Goal: Task Accomplishment & Management: Complete application form

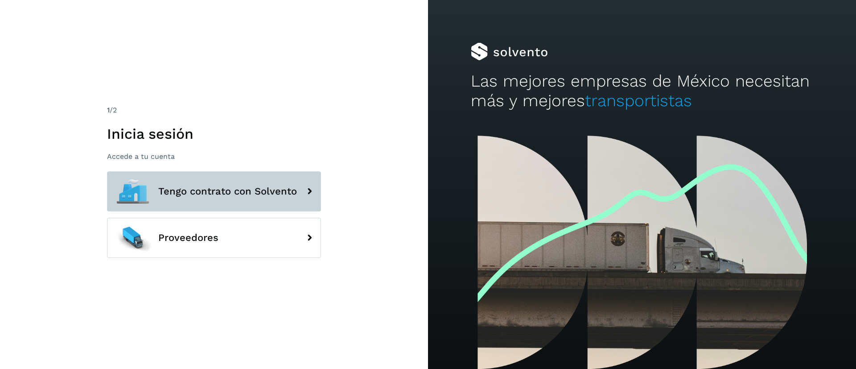
click at [244, 195] on span "Tengo contrato con Solvento" at bounding box center [227, 191] width 139 height 11
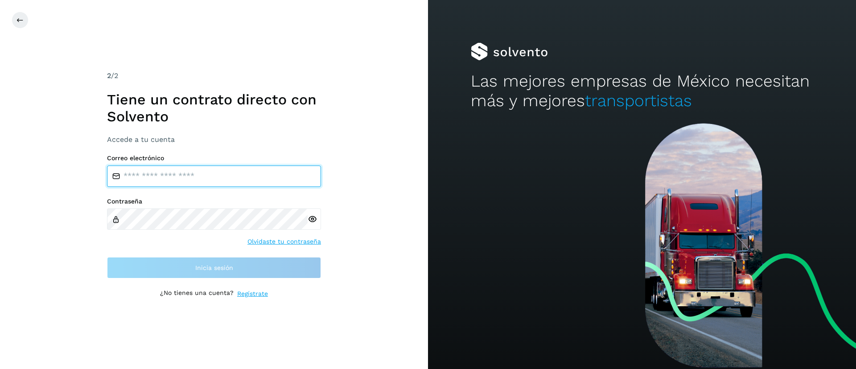
click at [228, 174] on input "email" at bounding box center [214, 175] width 214 height 21
type input "**********"
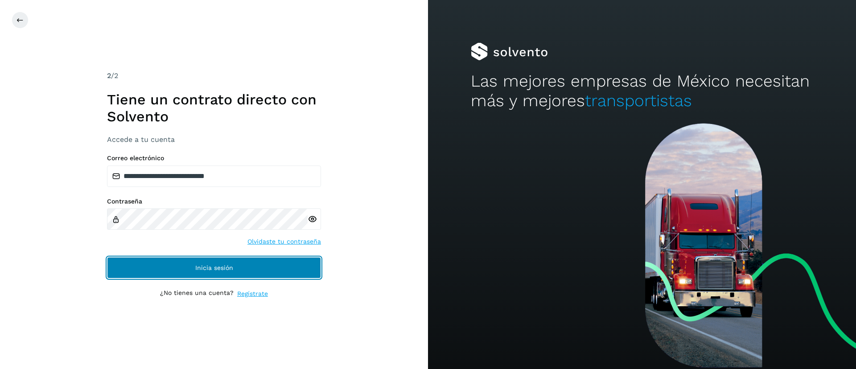
click at [249, 259] on button "Inicia sesión" at bounding box center [214, 267] width 214 height 21
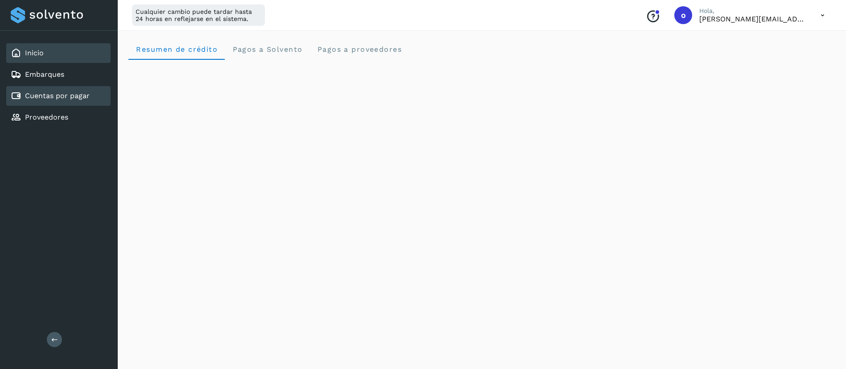
click at [64, 94] on link "Cuentas por pagar" at bounding box center [57, 95] width 65 height 8
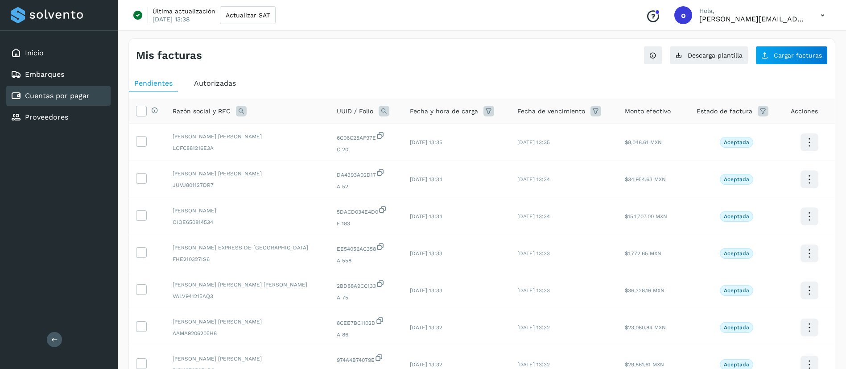
click at [55, 334] on button at bounding box center [54, 339] width 15 height 15
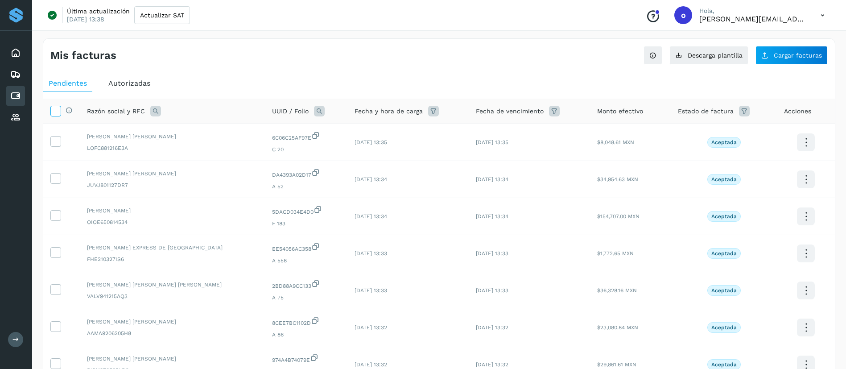
click at [57, 114] on icon at bounding box center [55, 110] width 9 height 9
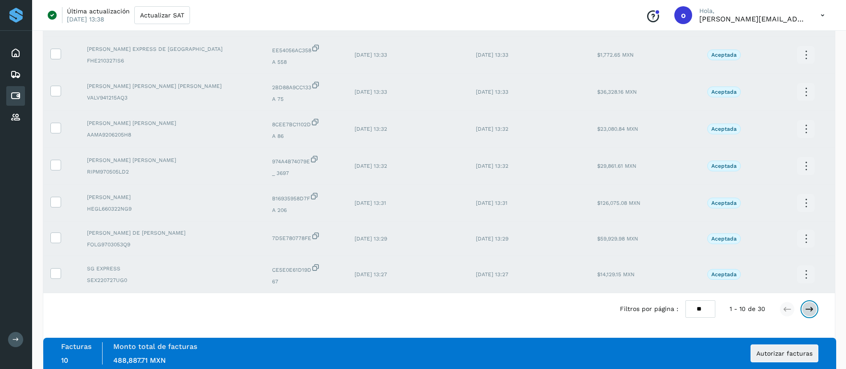
drag, startPoint x: 810, startPoint y: 309, endPoint x: 763, endPoint y: 299, distance: 48.2
click at [810, 309] on icon at bounding box center [809, 309] width 9 height 9
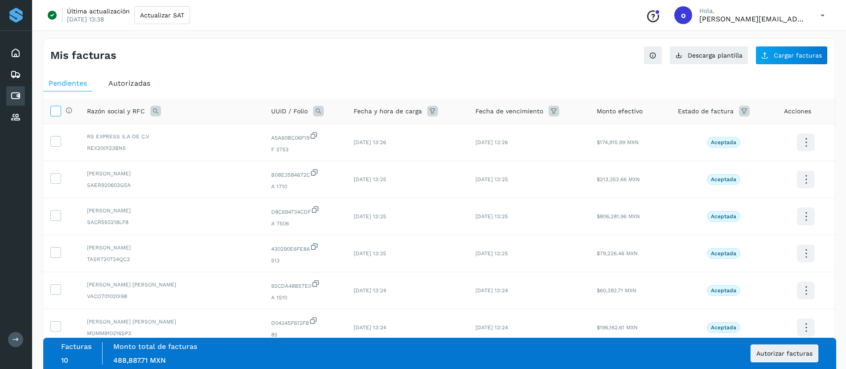
click at [54, 106] on icon at bounding box center [55, 110] width 9 height 9
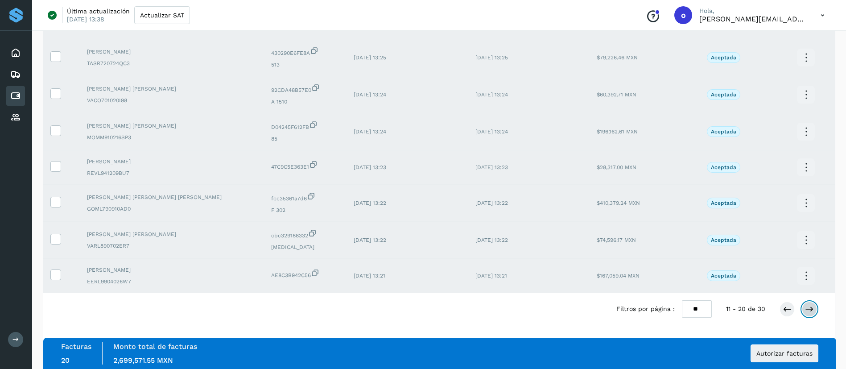
click at [811, 306] on icon at bounding box center [809, 309] width 9 height 9
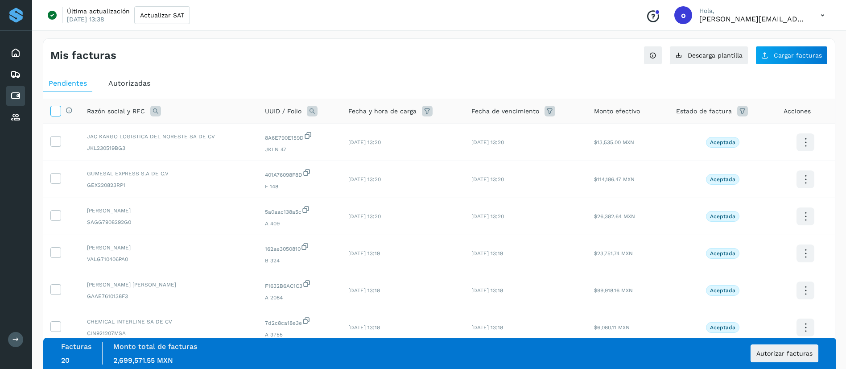
click at [58, 111] on icon at bounding box center [55, 110] width 9 height 9
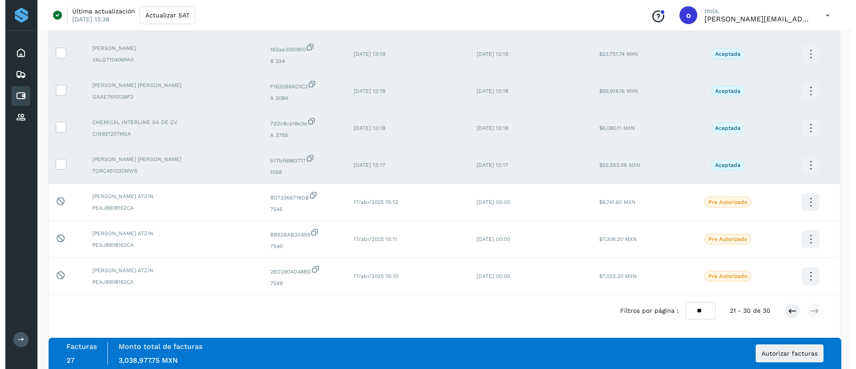
scroll to position [201, 0]
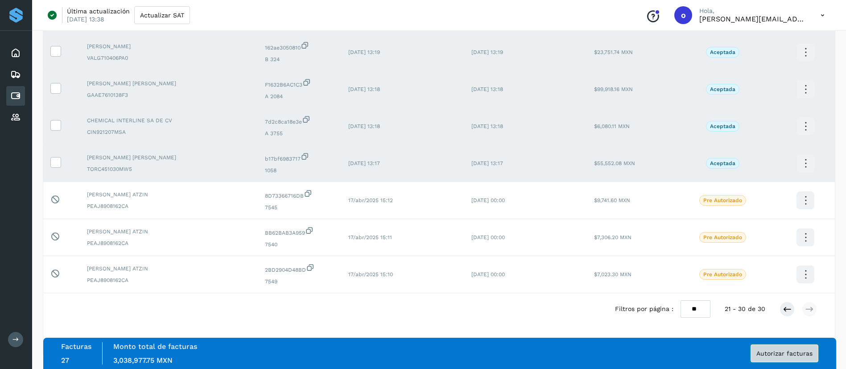
click at [763, 350] on span "Autorizar facturas" at bounding box center [784, 353] width 56 height 6
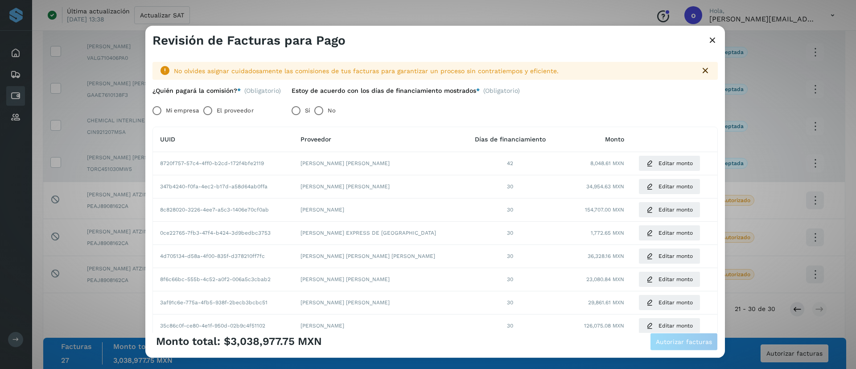
click at [167, 108] on label "Mi empresa" at bounding box center [182, 111] width 33 height 18
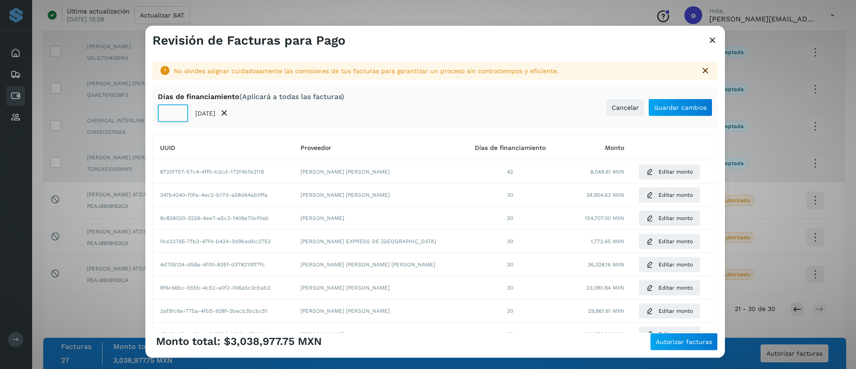
click at [176, 109] on input "**" at bounding box center [173, 113] width 30 height 18
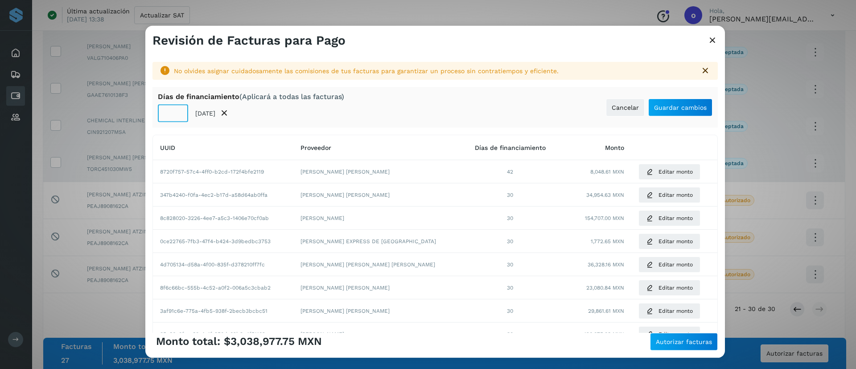
click at [174, 111] on input "**" at bounding box center [173, 113] width 30 height 18
click at [177, 105] on input "**" at bounding box center [173, 113] width 30 height 18
click at [177, 109] on input "**" at bounding box center [173, 113] width 30 height 18
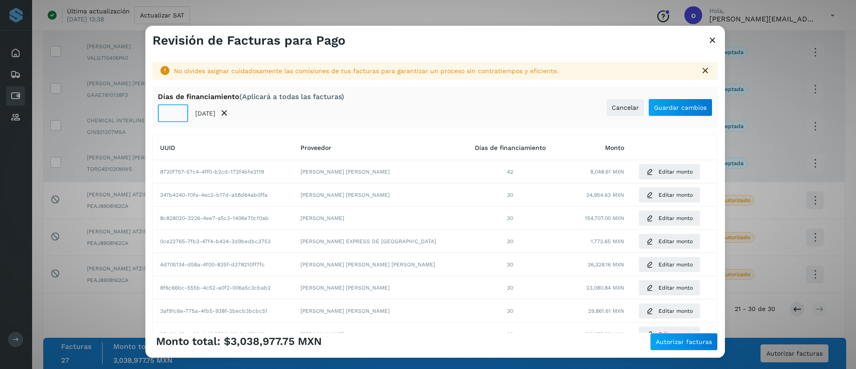
click at [177, 109] on input "**" at bounding box center [173, 113] width 30 height 18
type input "**"
click at [177, 109] on input "**" at bounding box center [173, 113] width 30 height 18
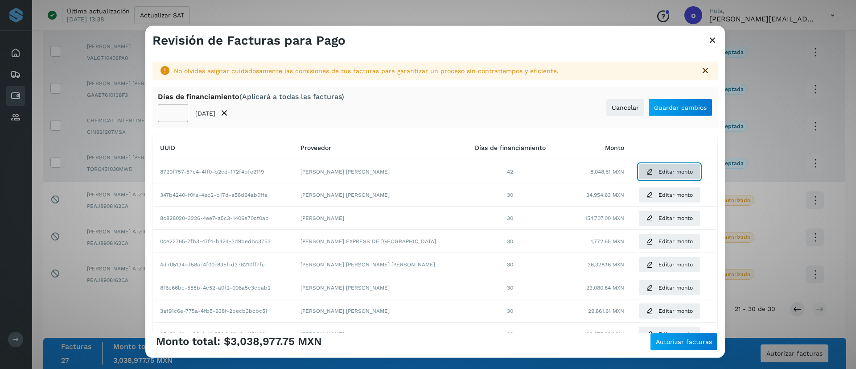
click at [664, 168] on span "Editar monto" at bounding box center [676, 172] width 34 height 8
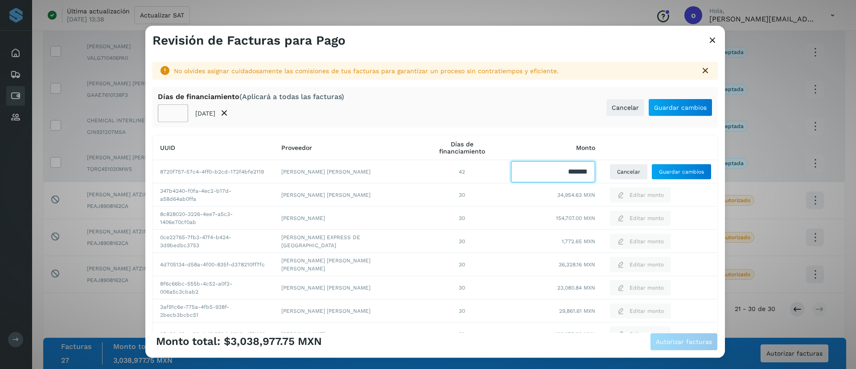
click at [578, 173] on input "Facturas" at bounding box center [553, 171] width 84 height 21
type input "*******"
click at [663, 177] on button "Guardar cambios" at bounding box center [681, 172] width 60 height 16
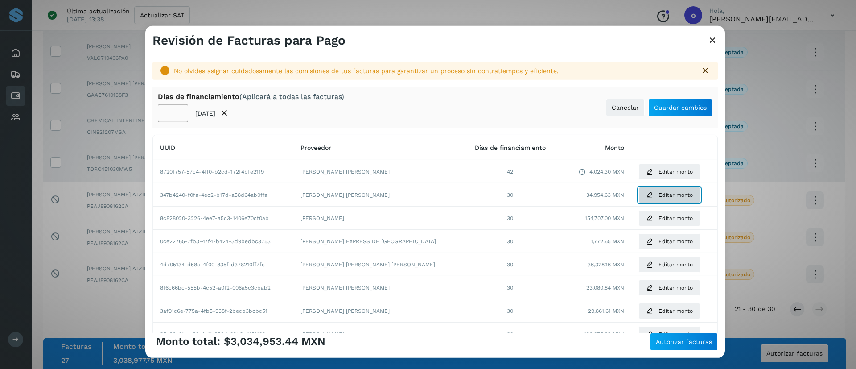
click at [659, 192] on span "Editar monto" at bounding box center [676, 195] width 34 height 8
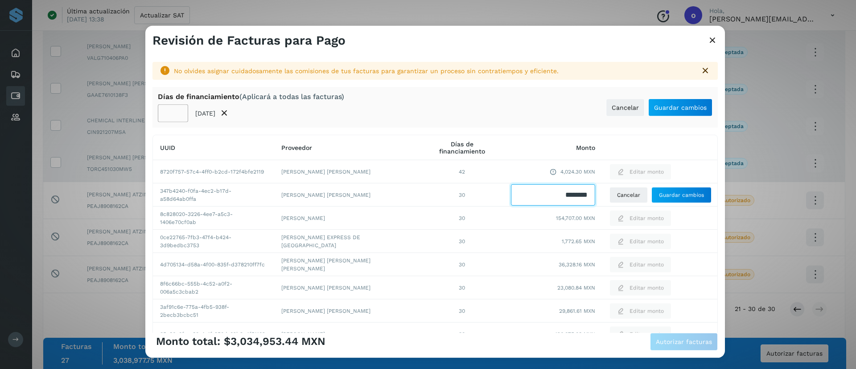
click at [572, 197] on input "Facturas" at bounding box center [553, 194] width 84 height 21
type input "********"
click at [651, 196] on button "Guardar cambios" at bounding box center [681, 195] width 60 height 16
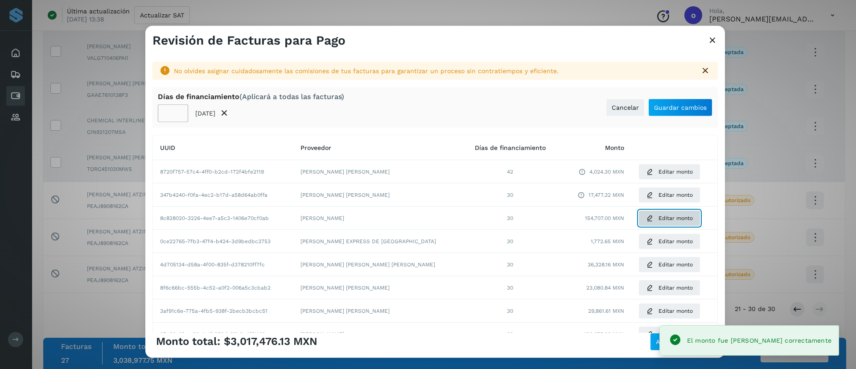
click at [638, 218] on button "Editar monto" at bounding box center [669, 218] width 62 height 16
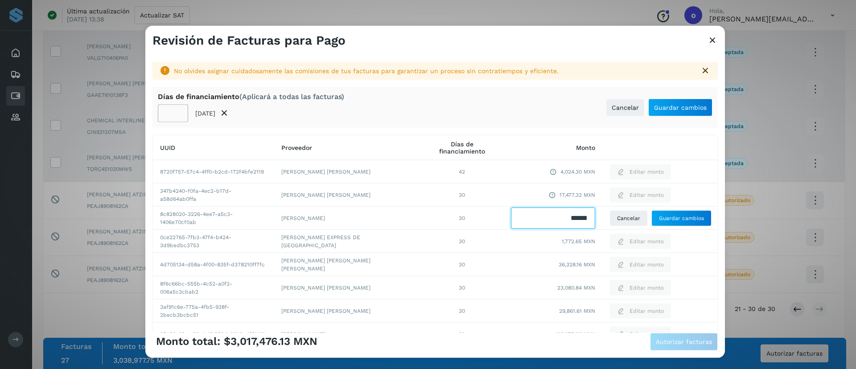
click at [575, 214] on input "Facturas" at bounding box center [553, 217] width 84 height 21
type input "********"
click at [670, 215] on span "Guardar cambios" at bounding box center [681, 218] width 45 height 8
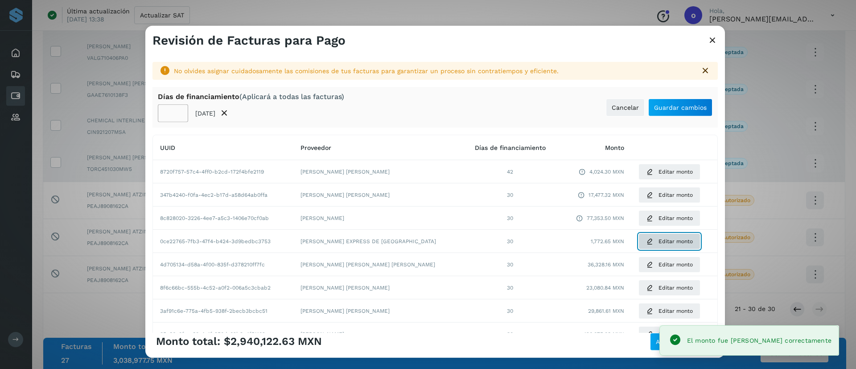
click at [646, 247] on button "Editar monto" at bounding box center [669, 241] width 62 height 16
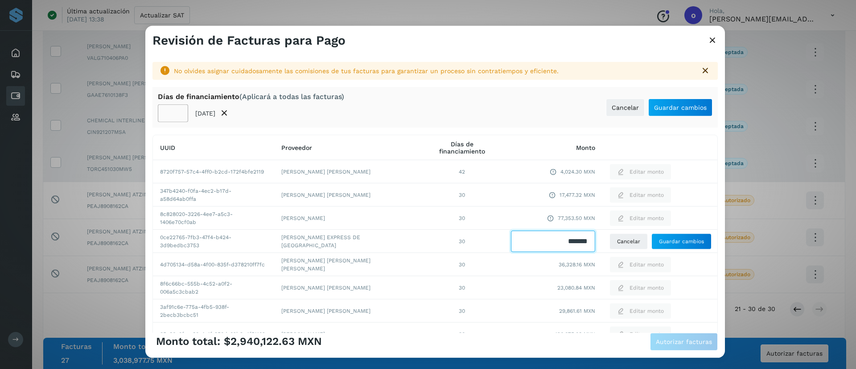
drag, startPoint x: 566, startPoint y: 250, endPoint x: 563, endPoint y: 243, distance: 8.0
click at [566, 249] on input "Facturas" at bounding box center [553, 241] width 84 height 21
click at [563, 243] on input "Facturas" at bounding box center [553, 241] width 84 height 21
type input "******"
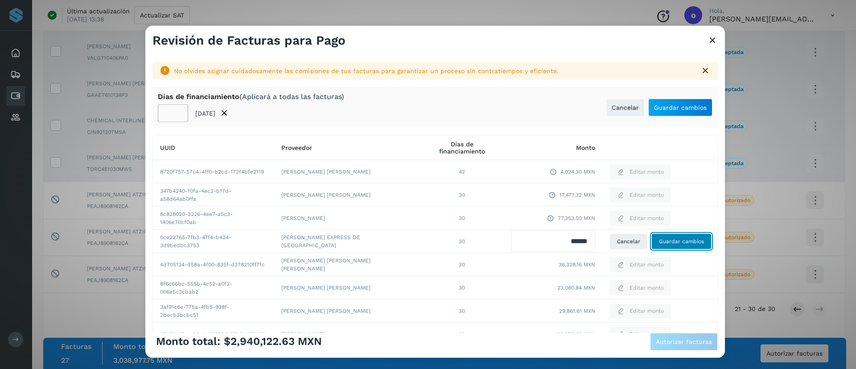
click at [666, 238] on span "Guardar cambios" at bounding box center [681, 241] width 45 height 8
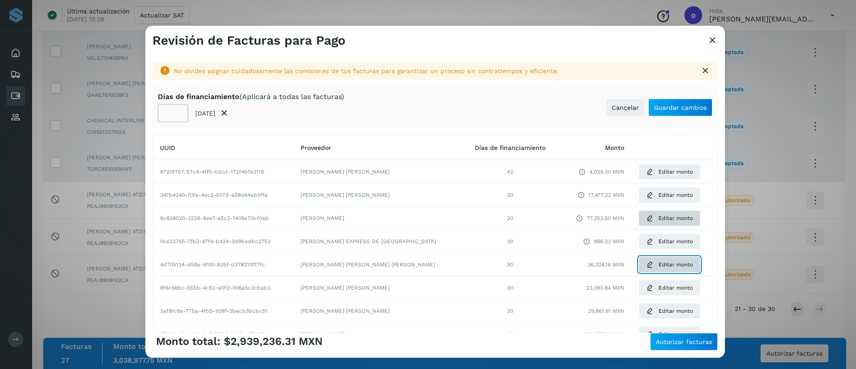
drag, startPoint x: 653, startPoint y: 267, endPoint x: 643, endPoint y: 214, distance: 53.9
click at [659, 266] on span "Editar monto" at bounding box center [676, 264] width 34 height 8
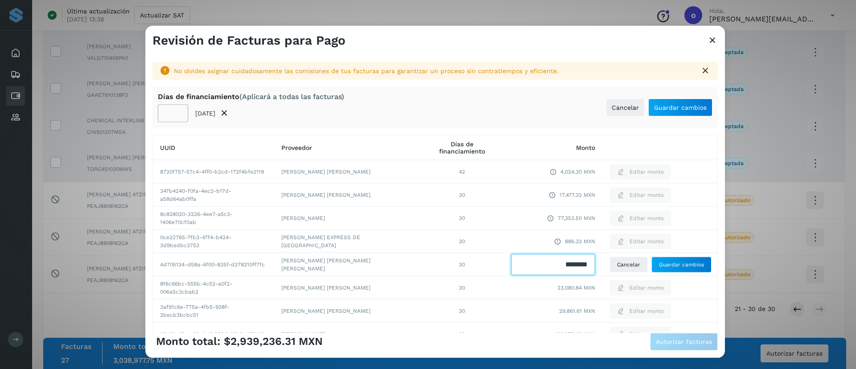
click at [575, 263] on input "Facturas" at bounding box center [553, 264] width 84 height 21
type input "********"
click at [651, 268] on button "Guardar cambios" at bounding box center [681, 264] width 60 height 16
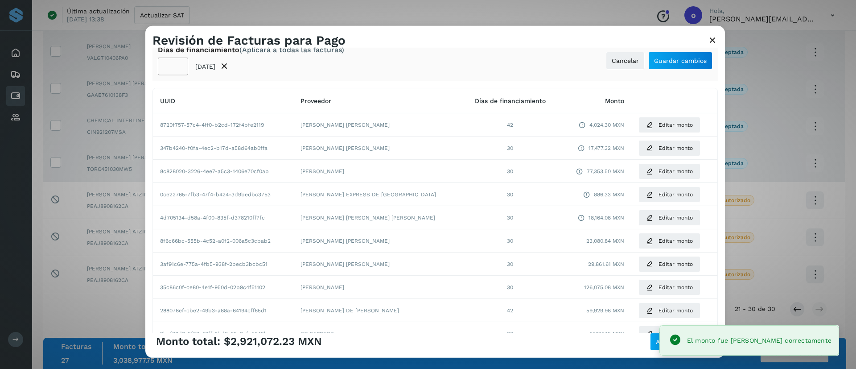
scroll to position [67, 0]
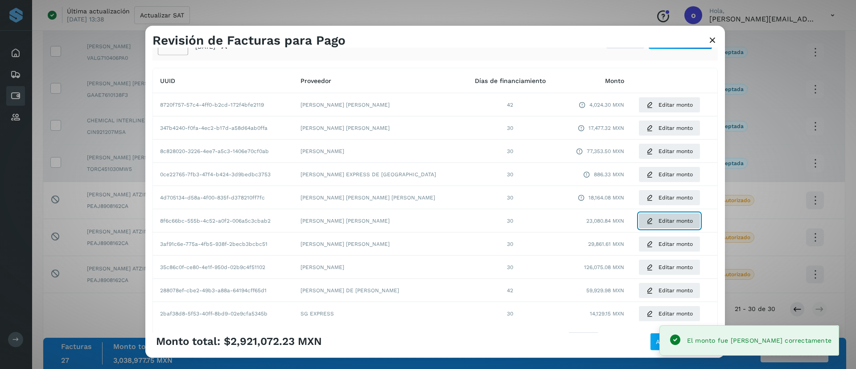
click at [664, 217] on span "Editar monto" at bounding box center [676, 221] width 34 height 8
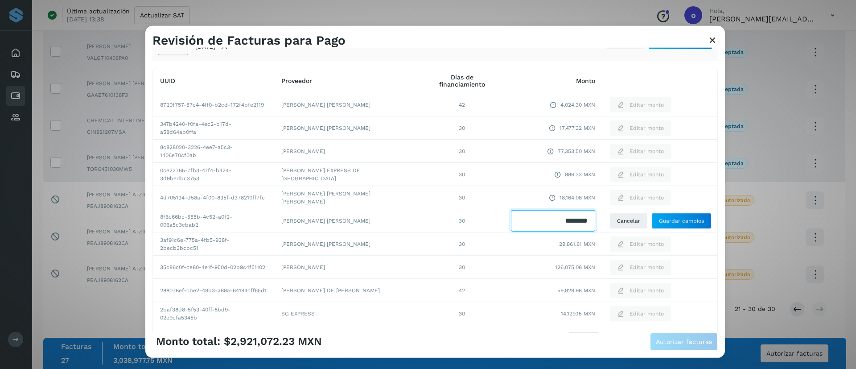
click at [576, 214] on input "Facturas" at bounding box center [553, 220] width 84 height 21
type input "********"
click at [659, 221] on span "Guardar cambios" at bounding box center [681, 221] width 45 height 8
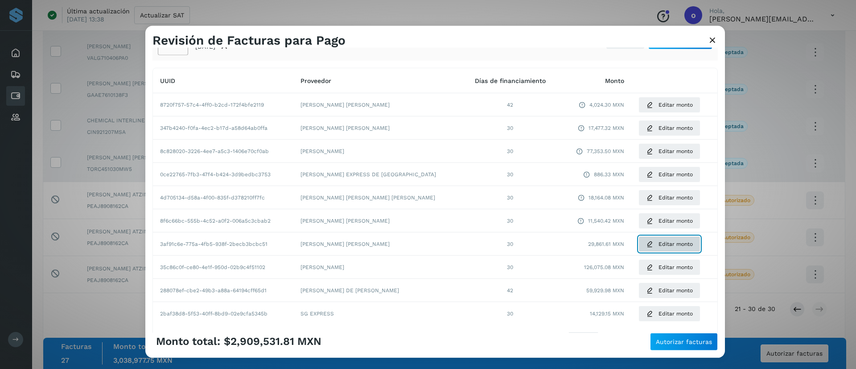
click at [646, 244] on icon at bounding box center [649, 243] width 7 height 7
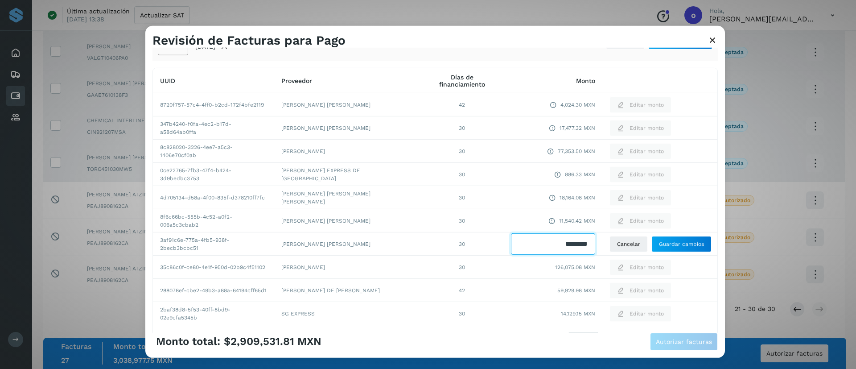
click at [576, 244] on input "Facturas" at bounding box center [553, 243] width 84 height 21
type input "********"
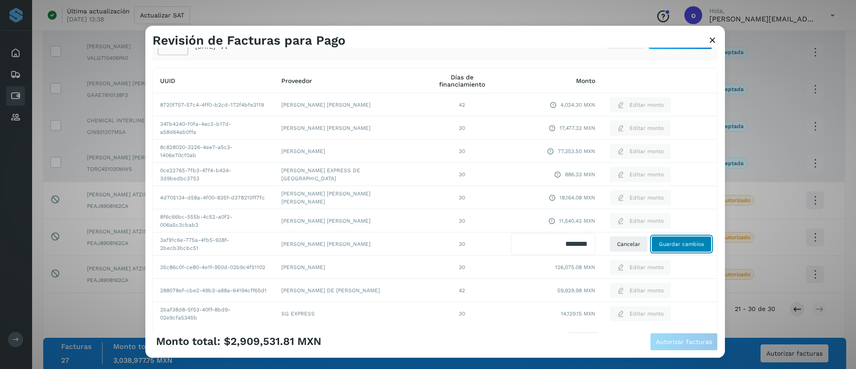
click at [666, 240] on span "Guardar cambios" at bounding box center [681, 244] width 45 height 8
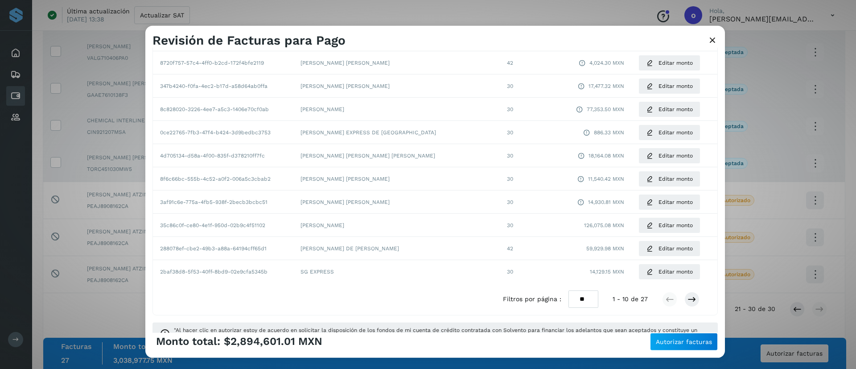
scroll to position [129, 0]
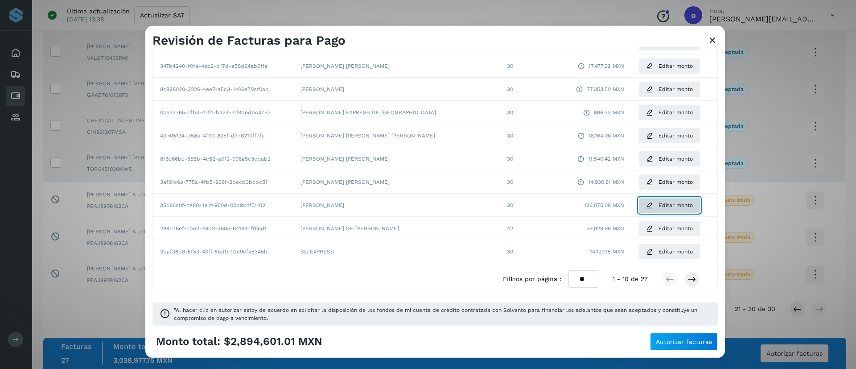
click at [640, 204] on button "Editar monto" at bounding box center [669, 205] width 62 height 16
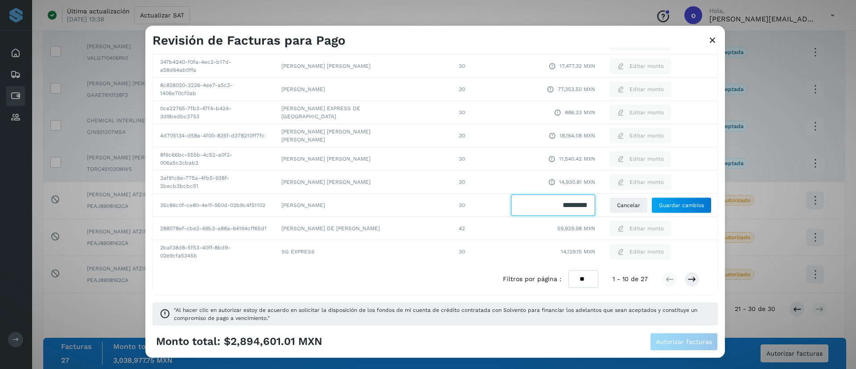
click at [580, 206] on input "Facturas" at bounding box center [553, 204] width 84 height 21
click at [579, 206] on input "Facturas" at bounding box center [553, 204] width 84 height 21
type input "********"
click at [659, 203] on span "Guardar cambios" at bounding box center [681, 205] width 45 height 8
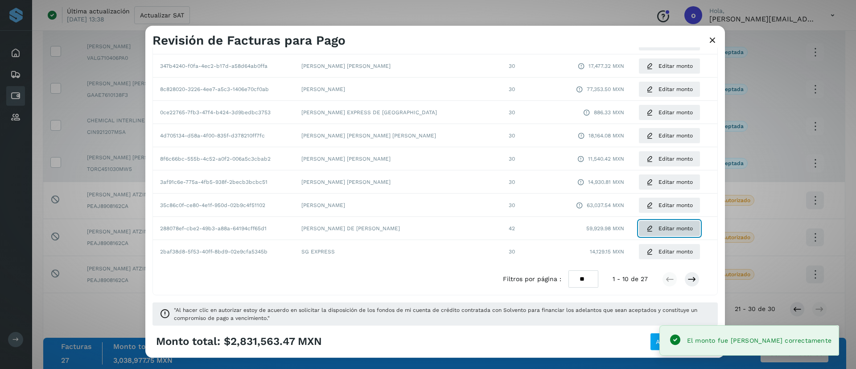
click at [659, 231] on span "Editar monto" at bounding box center [676, 228] width 34 height 8
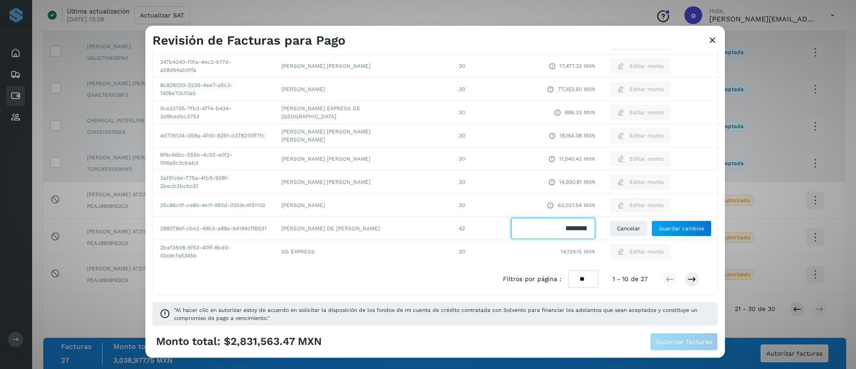
click at [580, 231] on input "Facturas" at bounding box center [553, 228] width 84 height 21
type input "********"
click at [660, 226] on span "Guardar cambios" at bounding box center [681, 228] width 45 height 8
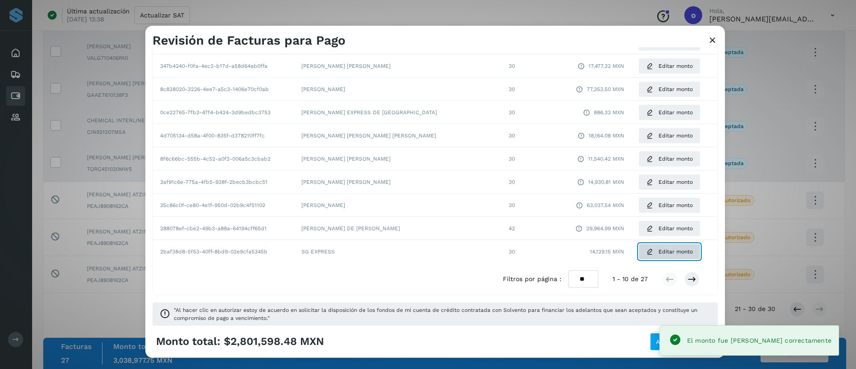
click at [642, 252] on button "Editar monto" at bounding box center [669, 251] width 62 height 16
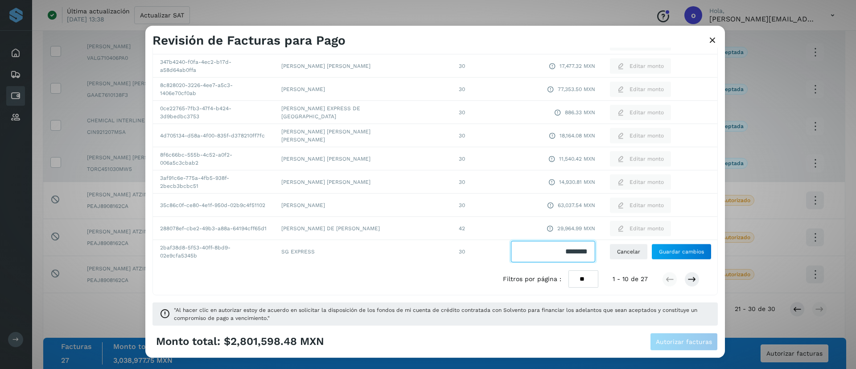
click at [575, 248] on input "Facturas" at bounding box center [553, 251] width 84 height 21
click at [571, 248] on input "Facturas" at bounding box center [553, 251] width 84 height 21
click at [574, 248] on input "Facturas" at bounding box center [553, 251] width 84 height 21
type input "*******"
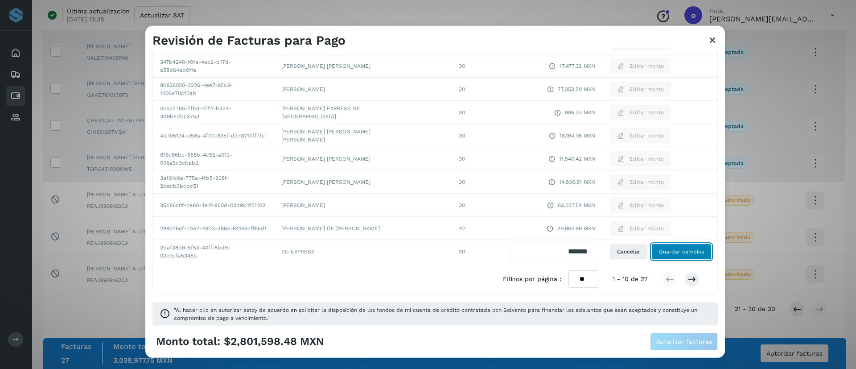
click at [659, 253] on span "Guardar cambios" at bounding box center [681, 251] width 45 height 8
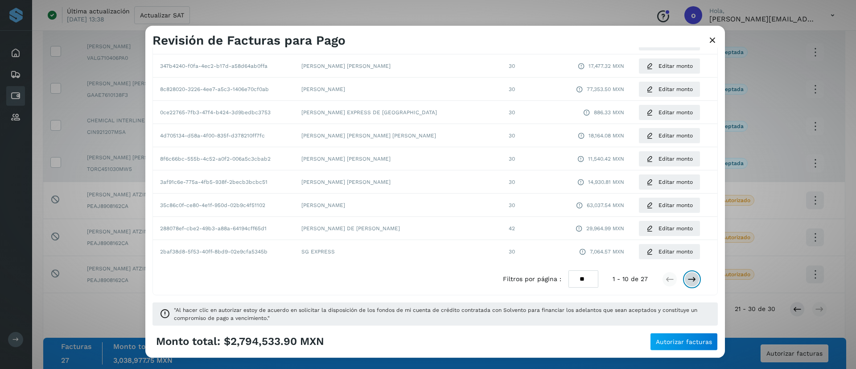
click at [687, 283] on icon at bounding box center [691, 279] width 9 height 9
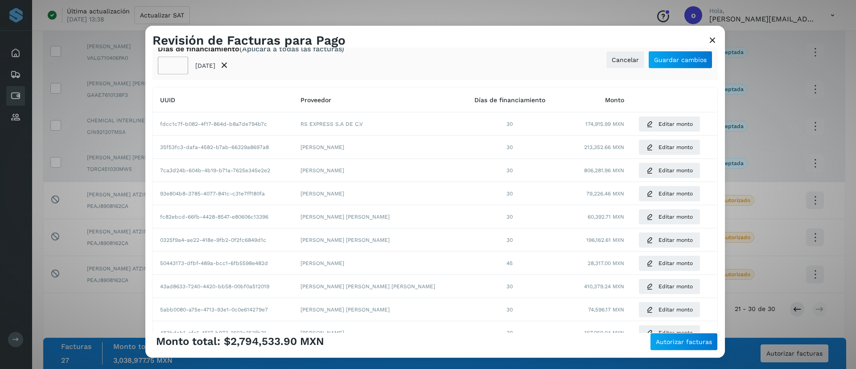
scroll to position [0, 0]
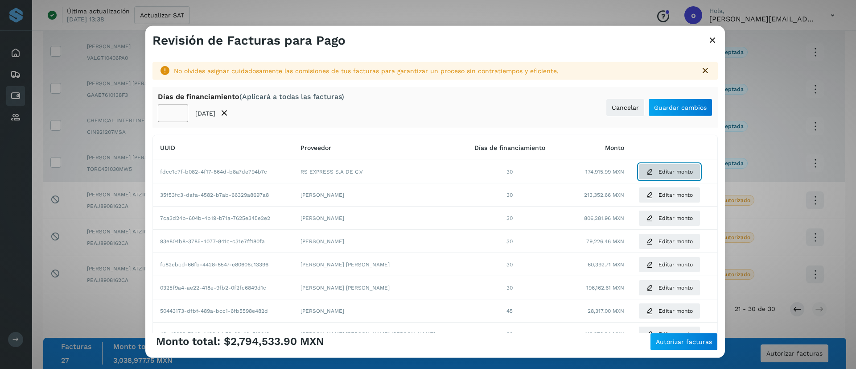
click at [638, 177] on button "Editar monto" at bounding box center [669, 172] width 62 height 16
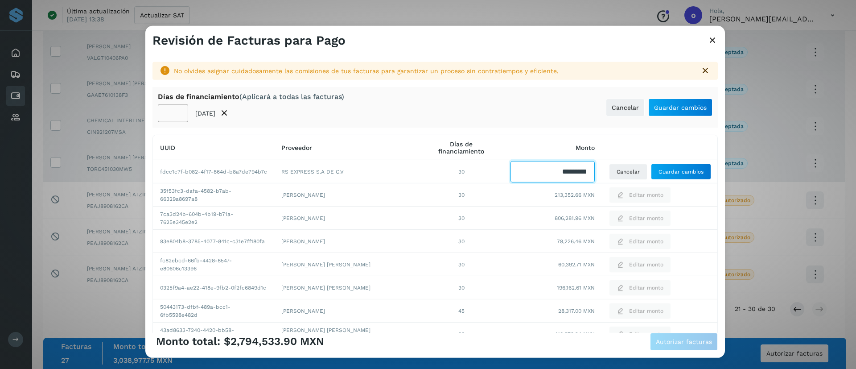
click at [576, 173] on input "Facturas" at bounding box center [552, 171] width 84 height 21
type input "********"
click at [673, 176] on button "Guardar cambios" at bounding box center [681, 172] width 60 height 16
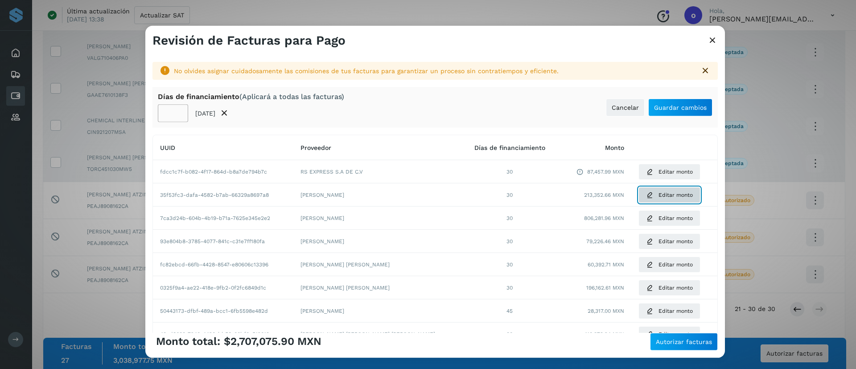
click at [646, 196] on icon at bounding box center [649, 194] width 7 height 7
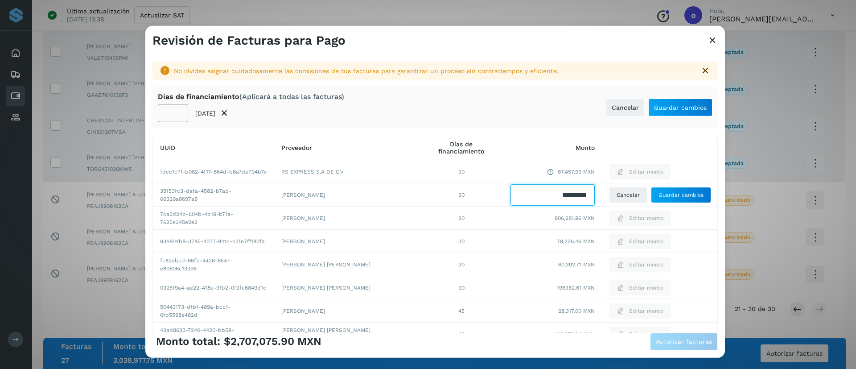
click at [580, 192] on input "Facturas" at bounding box center [552, 194] width 84 height 21
type input "*"
click at [564, 197] on input "Facturas" at bounding box center [552, 194] width 84 height 21
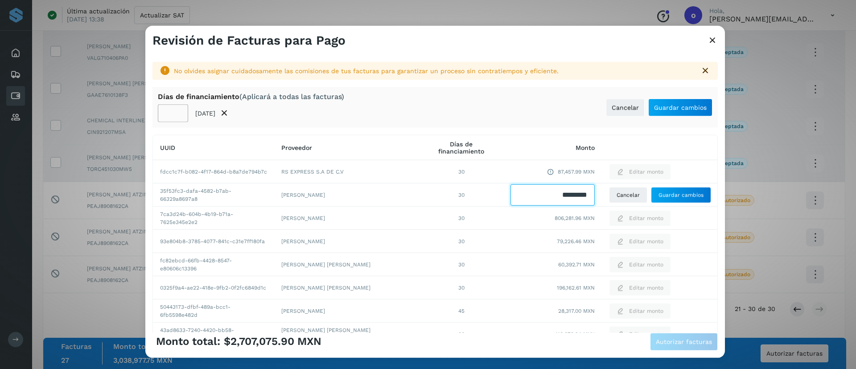
type input "*********"
click at [660, 187] on button "Guardar cambios" at bounding box center [681, 195] width 60 height 16
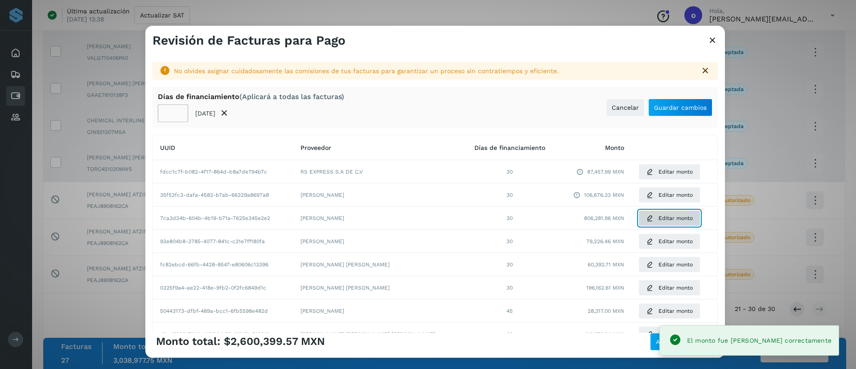
click at [638, 214] on button "Editar monto" at bounding box center [669, 218] width 62 height 16
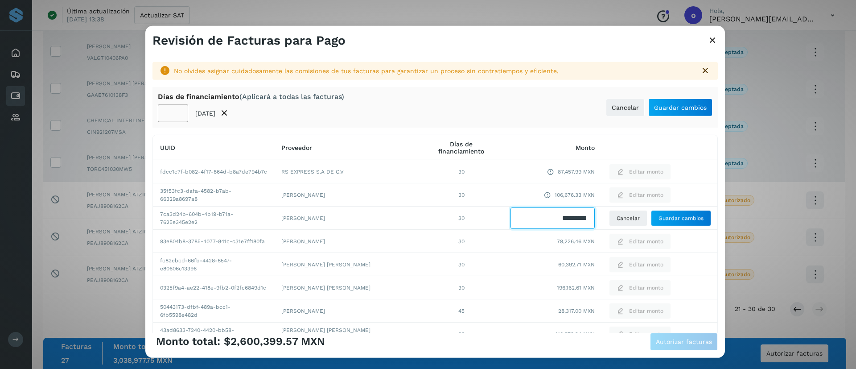
drag, startPoint x: 577, startPoint y: 218, endPoint x: 576, endPoint y: 213, distance: 5.1
click at [576, 213] on input "Facturas" at bounding box center [552, 217] width 84 height 21
type input "*********"
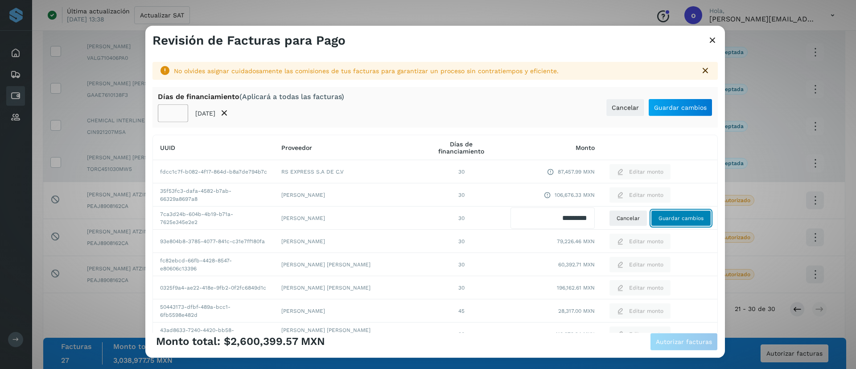
click at [659, 219] on span "Guardar cambios" at bounding box center [681, 218] width 45 height 8
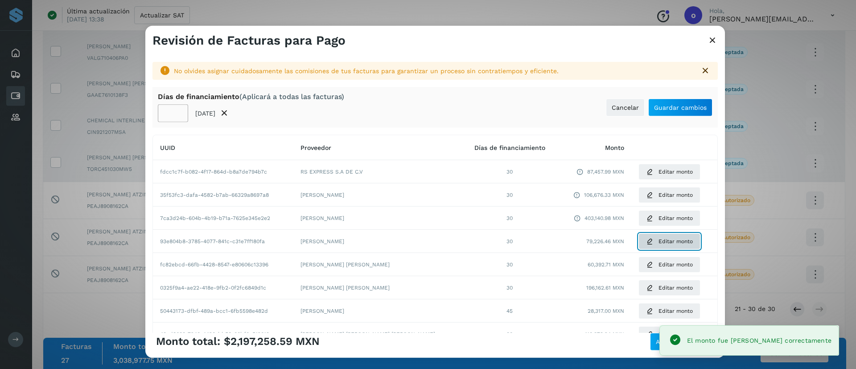
click at [659, 243] on span "Editar monto" at bounding box center [676, 241] width 34 height 8
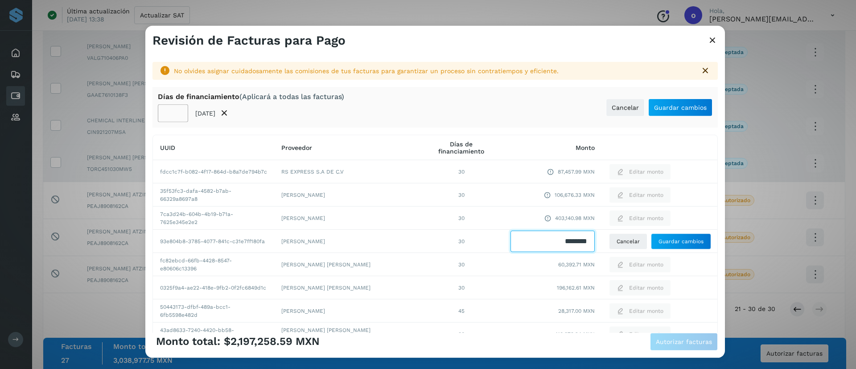
click at [570, 243] on input "Facturas" at bounding box center [552, 241] width 84 height 21
type input "********"
click at [659, 242] on span "Guardar cambios" at bounding box center [681, 241] width 45 height 8
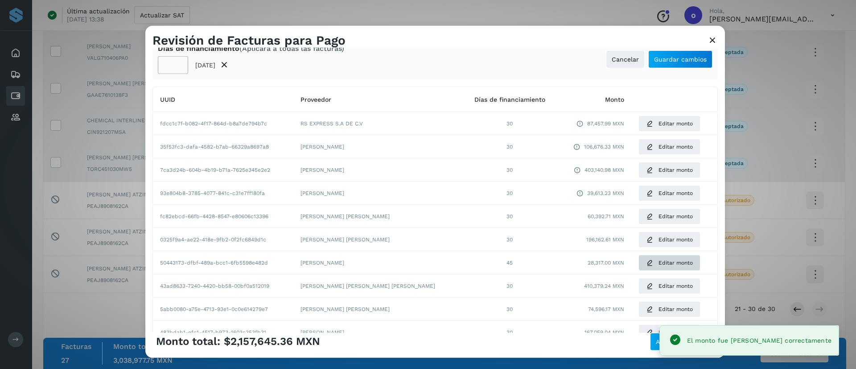
scroll to position [67, 0]
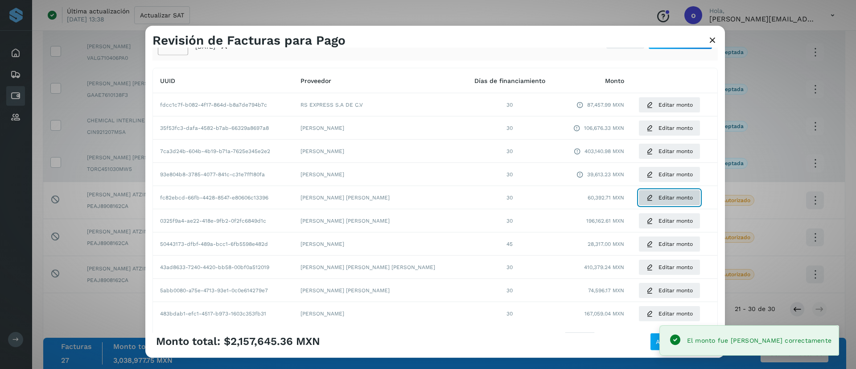
click at [642, 199] on button "Editar monto" at bounding box center [669, 197] width 62 height 16
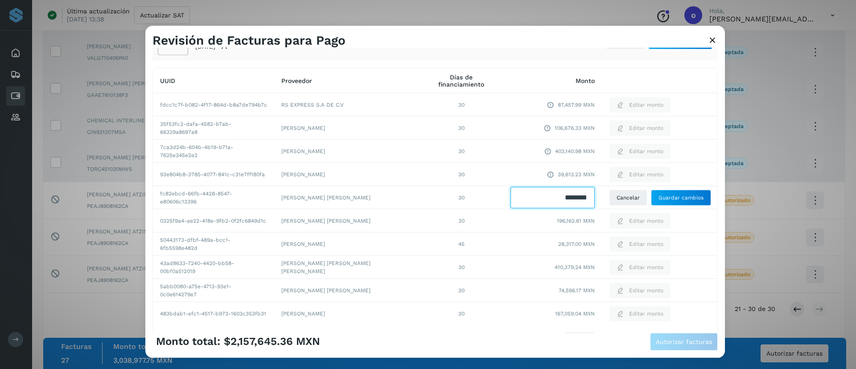
click at [567, 197] on input "Facturas" at bounding box center [552, 197] width 84 height 21
click at [576, 193] on input "Facturas" at bounding box center [552, 197] width 84 height 21
type input "********"
click at [659, 199] on span "Guardar cambios" at bounding box center [681, 197] width 45 height 8
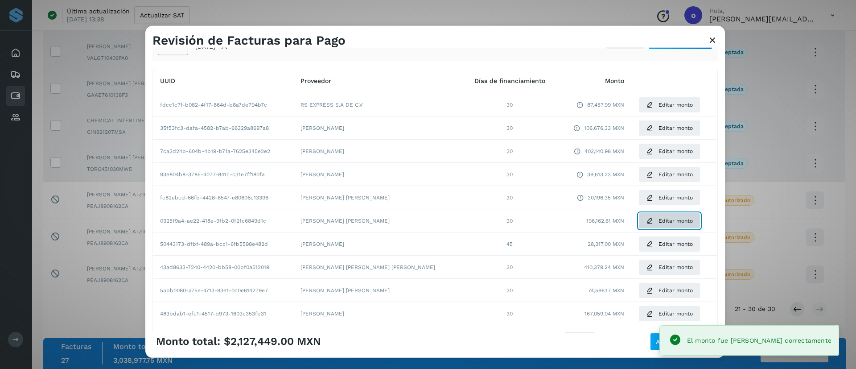
click at [659, 224] on span "Editar monto" at bounding box center [676, 221] width 34 height 8
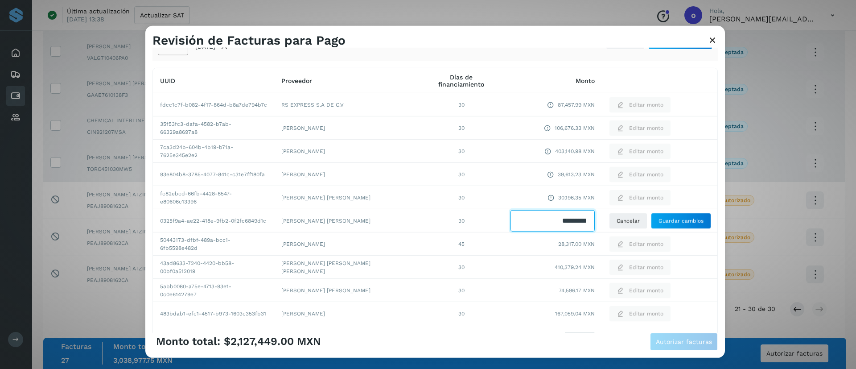
click at [575, 217] on input "Facturas" at bounding box center [552, 220] width 84 height 21
click at [564, 217] on input "Facturas" at bounding box center [552, 220] width 84 height 21
click at [565, 214] on input "Facturas" at bounding box center [552, 220] width 84 height 21
type input "********"
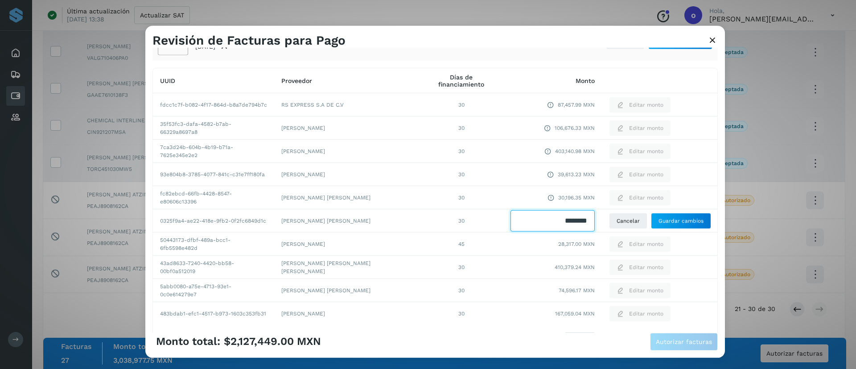
click at [573, 220] on input "Facturas" at bounding box center [552, 220] width 84 height 21
click at [659, 219] on span "Guardar cambios" at bounding box center [681, 221] width 45 height 8
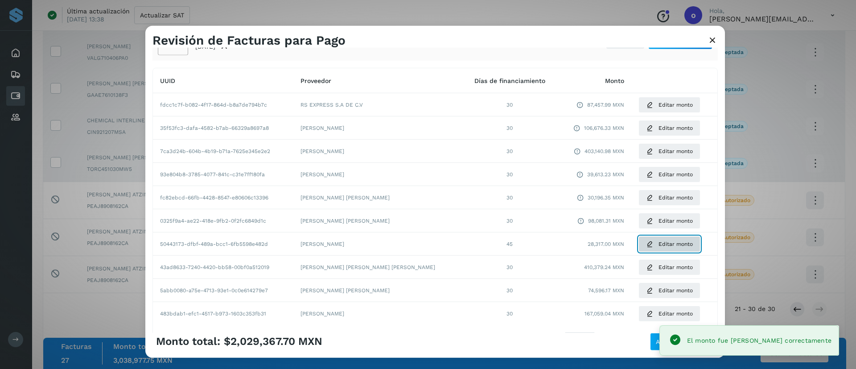
click at [659, 244] on span "Editar monto" at bounding box center [676, 244] width 34 height 8
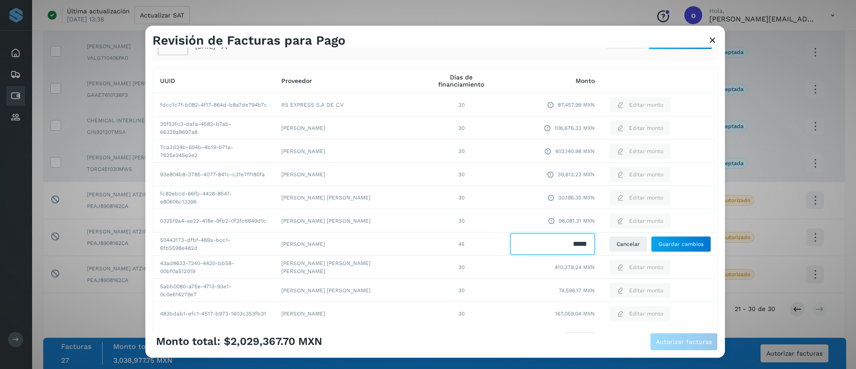
click at [577, 246] on input "Facturas" at bounding box center [552, 243] width 84 height 21
type input "********"
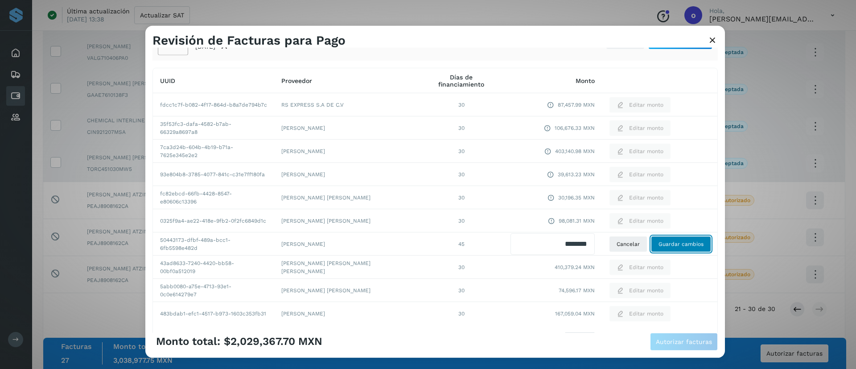
click at [662, 245] on span "Guardar cambios" at bounding box center [681, 244] width 45 height 8
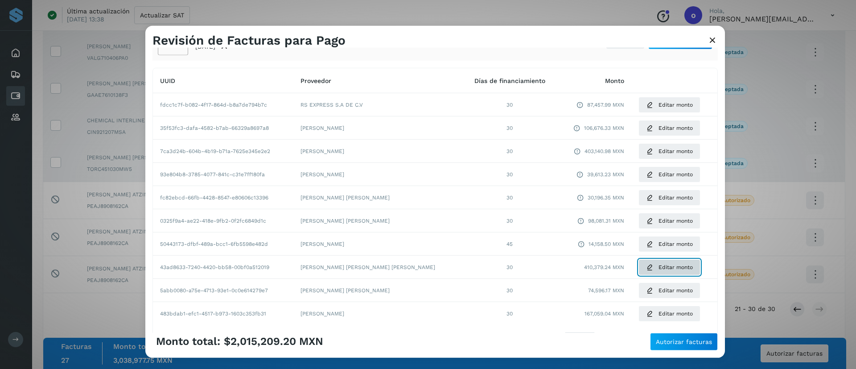
click at [642, 272] on button "Editar monto" at bounding box center [669, 267] width 62 height 16
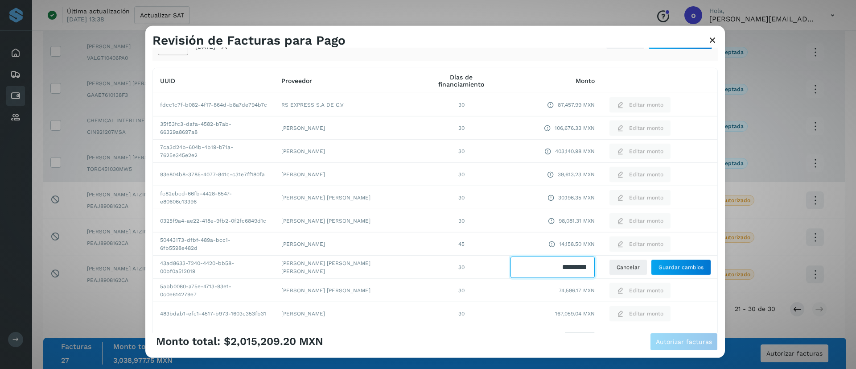
click at [582, 261] on input "Facturas" at bounding box center [552, 266] width 84 height 21
click at [580, 261] on input "Facturas" at bounding box center [552, 266] width 84 height 21
type input "*********"
click at [659, 270] on span "Guardar cambios" at bounding box center [681, 267] width 45 height 8
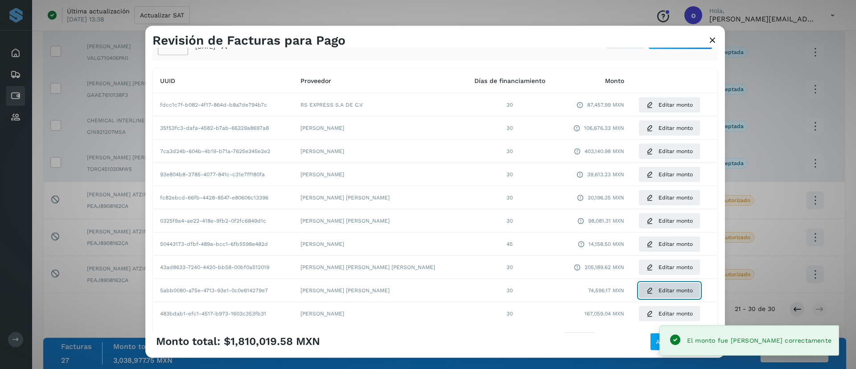
click at [641, 296] on button "Editar monto" at bounding box center [669, 290] width 62 height 16
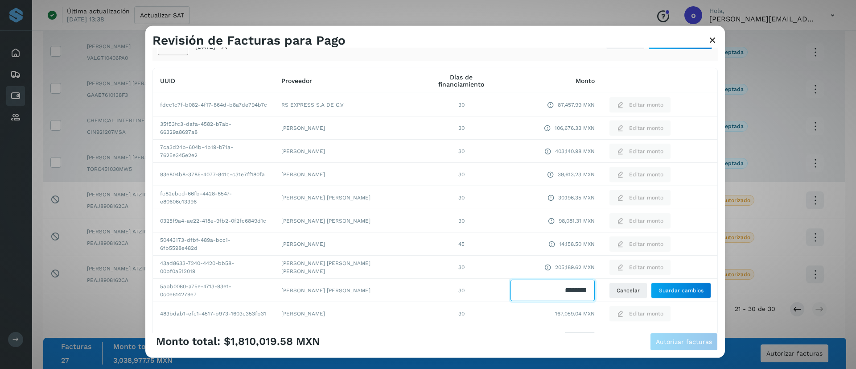
click at [573, 292] on input "Facturas" at bounding box center [552, 290] width 84 height 21
click at [574, 289] on input "Facturas" at bounding box center [552, 290] width 84 height 21
type input "********"
click at [662, 295] on button "Guardar cambios" at bounding box center [681, 290] width 60 height 16
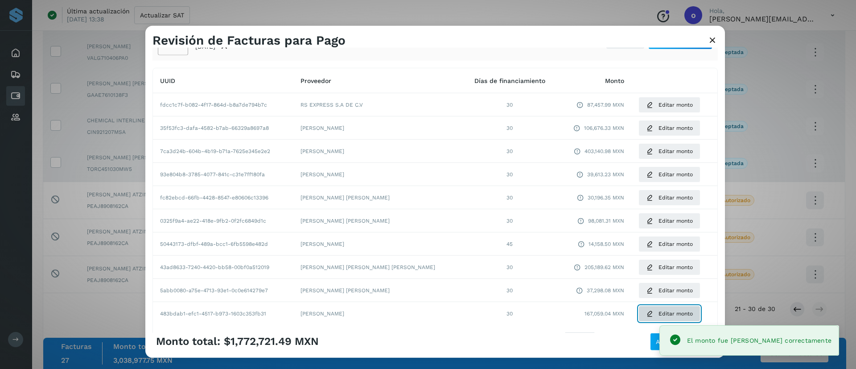
click at [641, 310] on button "Editar monto" at bounding box center [669, 313] width 62 height 16
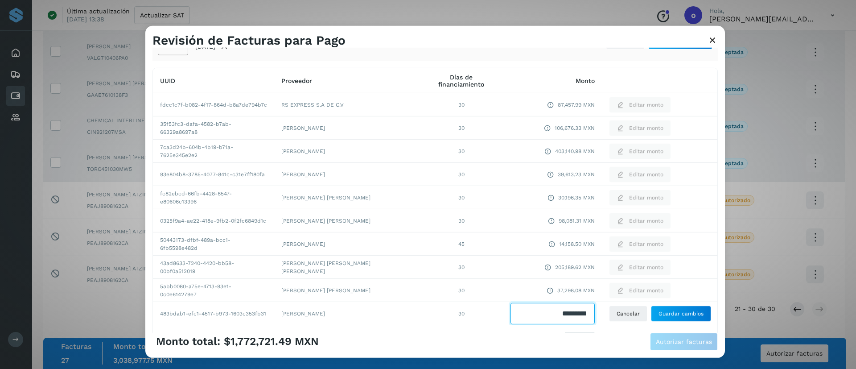
click at [573, 313] on input "Facturas" at bounding box center [552, 313] width 84 height 21
click at [573, 312] on input "Facturas" at bounding box center [552, 313] width 84 height 21
type input "********"
click at [659, 317] on span "Guardar cambios" at bounding box center [681, 313] width 45 height 8
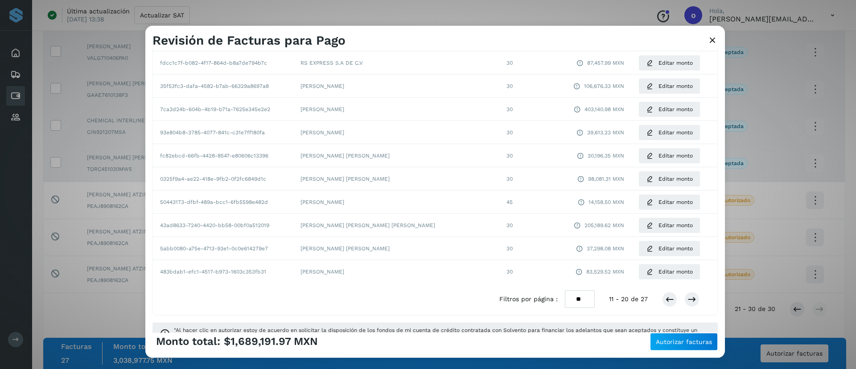
scroll to position [129, 0]
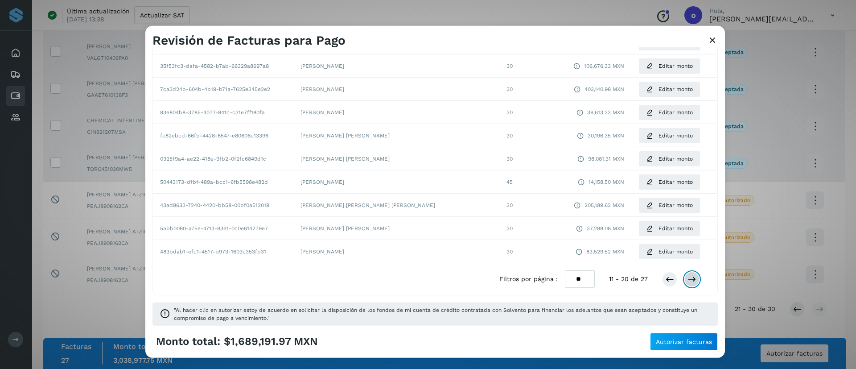
click at [687, 277] on icon at bounding box center [691, 279] width 9 height 9
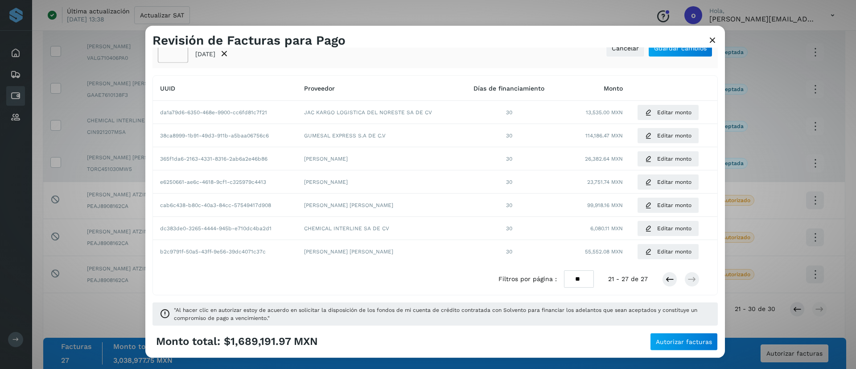
scroll to position [59, 0]
click at [655, 107] on button "Editar monto" at bounding box center [668, 112] width 62 height 16
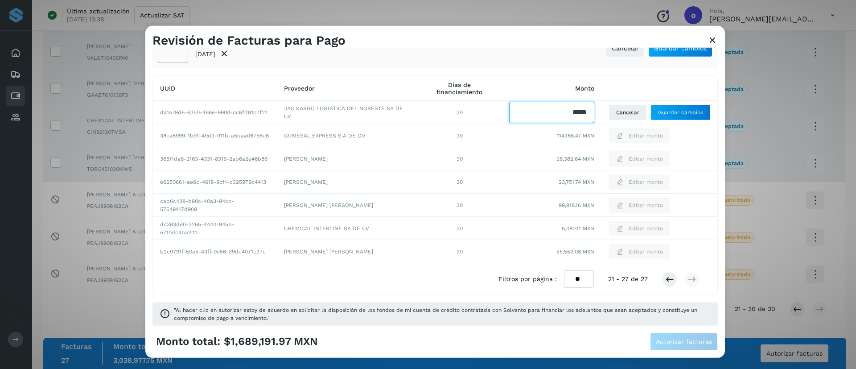
click at [579, 116] on input "Facturas" at bounding box center [551, 112] width 85 height 21
type input "*******"
click at [658, 111] on span "Guardar cambios" at bounding box center [680, 112] width 45 height 8
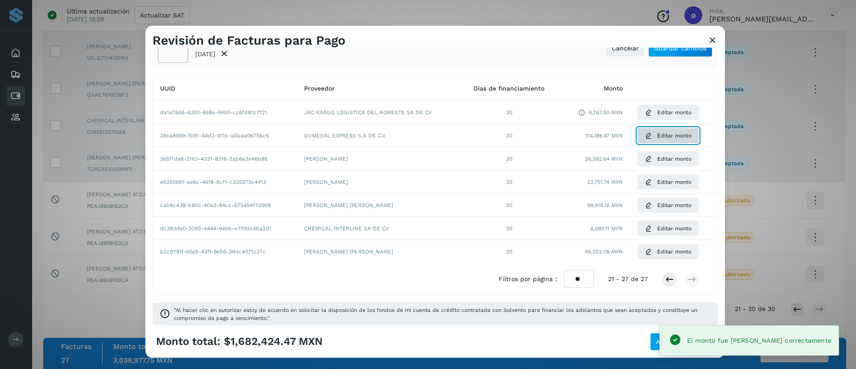
click at [645, 134] on button "Editar monto" at bounding box center [668, 136] width 62 height 16
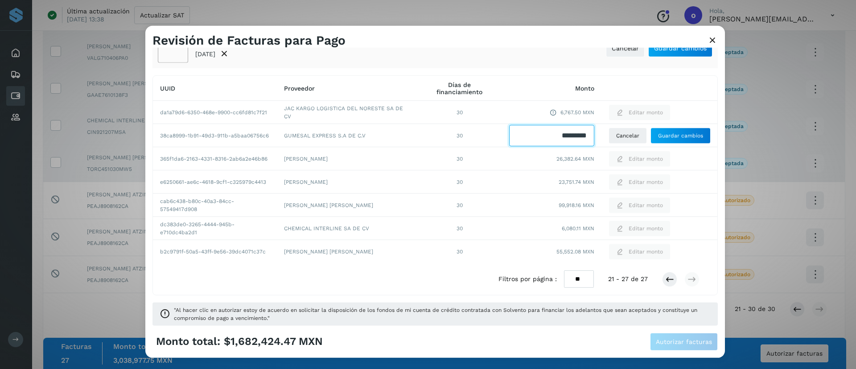
click at [579, 141] on input "Facturas" at bounding box center [551, 135] width 85 height 21
type input "********"
click at [678, 130] on button "Guardar cambios" at bounding box center [680, 136] width 60 height 16
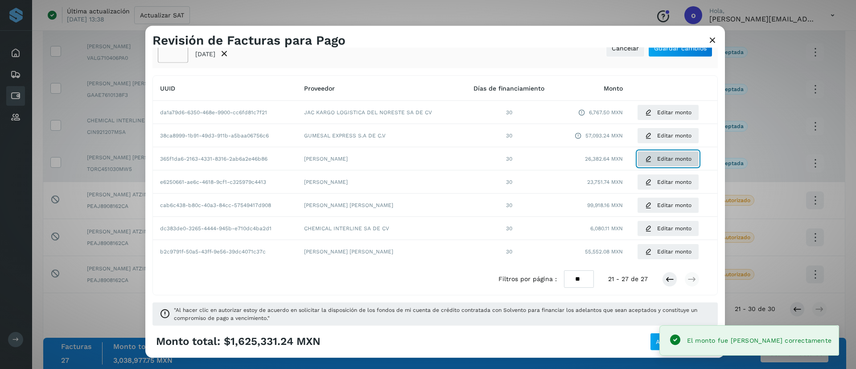
click at [657, 162] on span "Editar monto" at bounding box center [674, 159] width 34 height 8
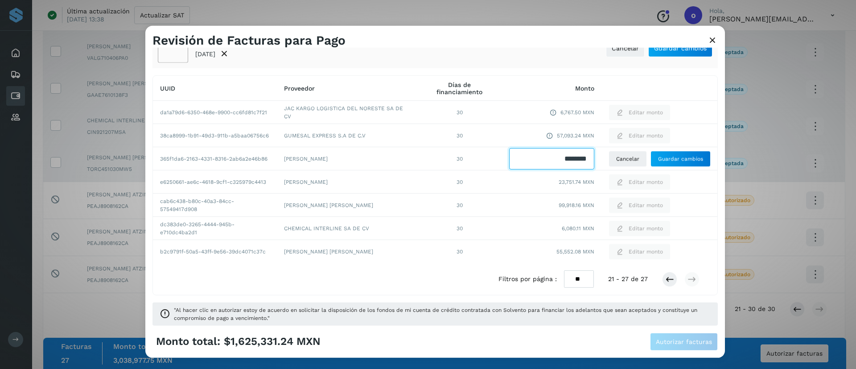
click at [576, 153] on input "Facturas" at bounding box center [551, 158] width 85 height 21
type input "********"
click at [671, 161] on span "Guardar cambios" at bounding box center [680, 159] width 45 height 8
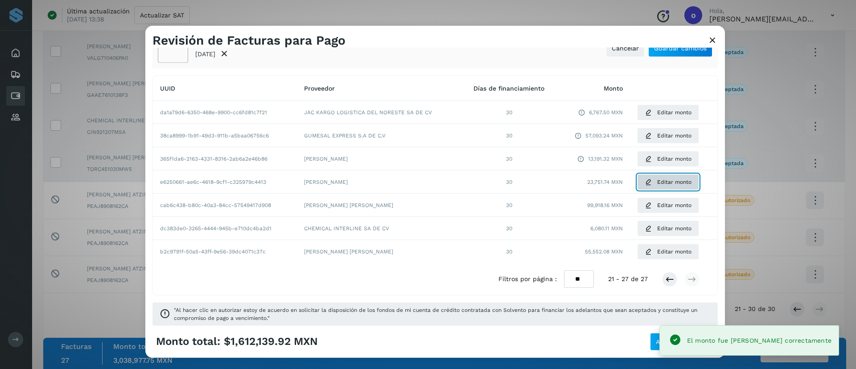
click at [645, 183] on icon at bounding box center [648, 181] width 7 height 7
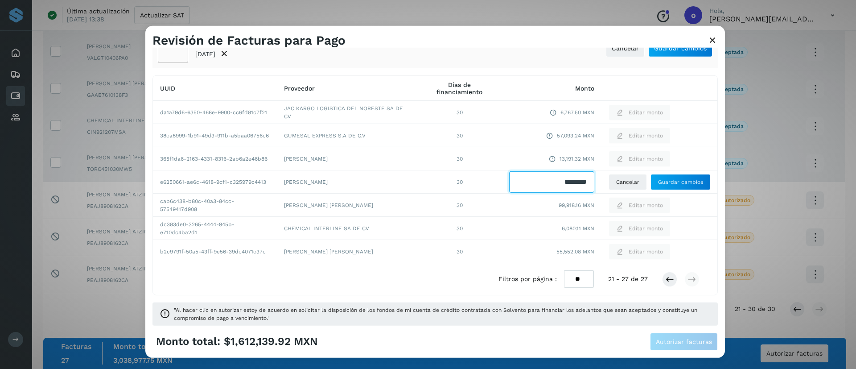
click at [579, 181] on input "Facturas" at bounding box center [551, 181] width 85 height 21
type input "********"
click at [659, 185] on span "Guardar cambios" at bounding box center [680, 182] width 45 height 8
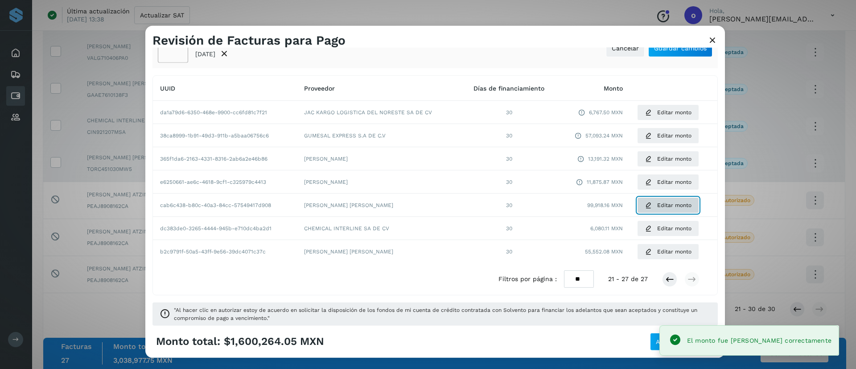
click at [645, 204] on icon at bounding box center [648, 205] width 7 height 7
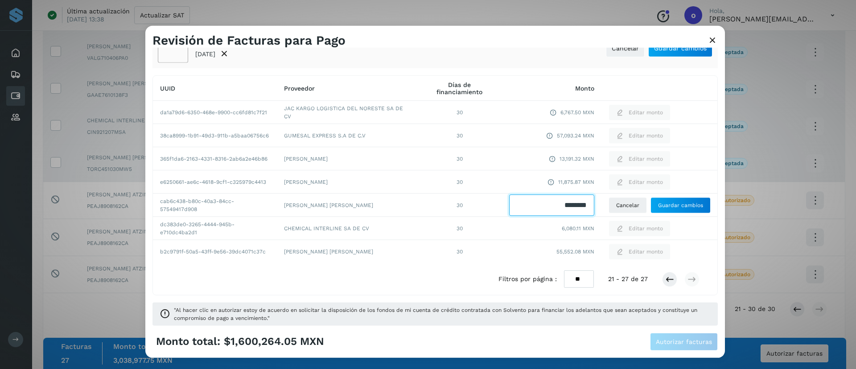
click at [582, 198] on input "Facturas" at bounding box center [551, 204] width 85 height 21
type input "********"
click at [658, 204] on span "Guardar cambios" at bounding box center [680, 205] width 45 height 8
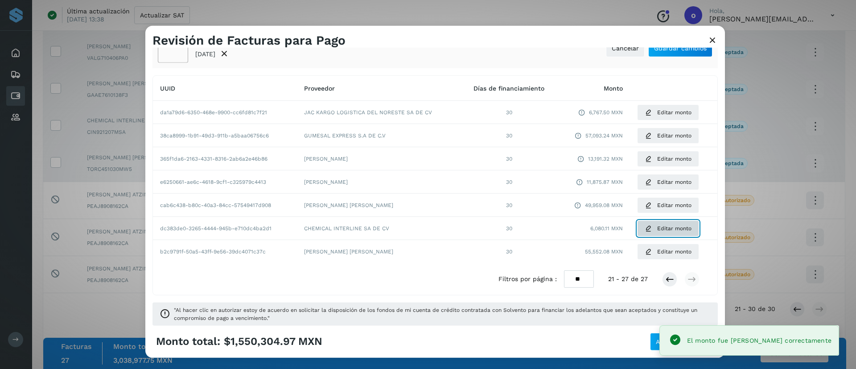
click at [645, 231] on icon at bounding box center [648, 228] width 7 height 7
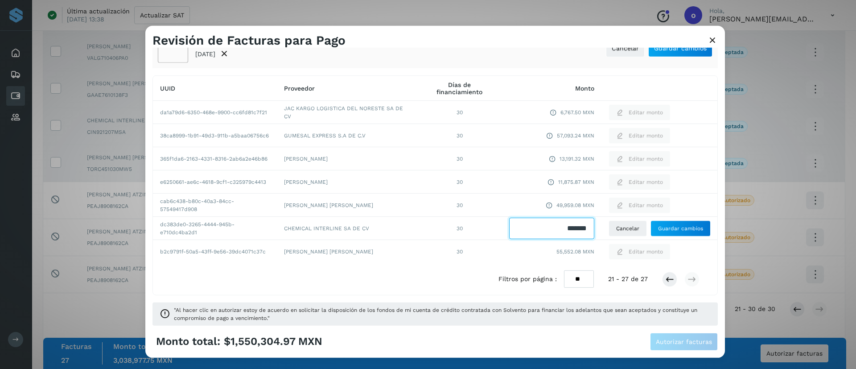
click at [578, 228] on input "Facturas" at bounding box center [551, 228] width 85 height 21
type input "*******"
click at [658, 227] on span "Guardar cambios" at bounding box center [680, 228] width 45 height 8
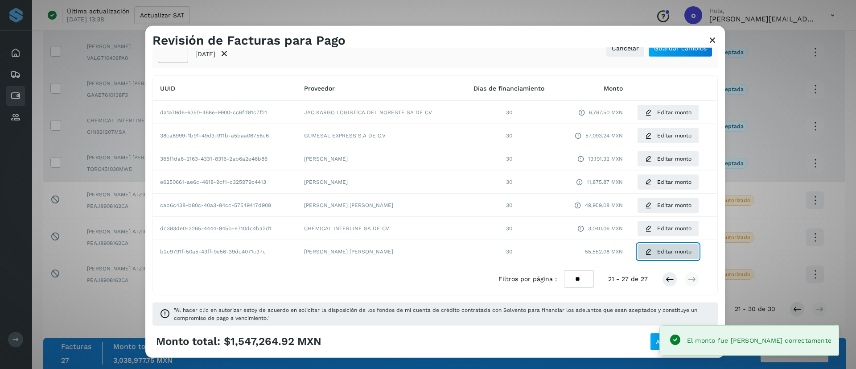
click at [663, 256] on button "Editar monto" at bounding box center [668, 251] width 62 height 16
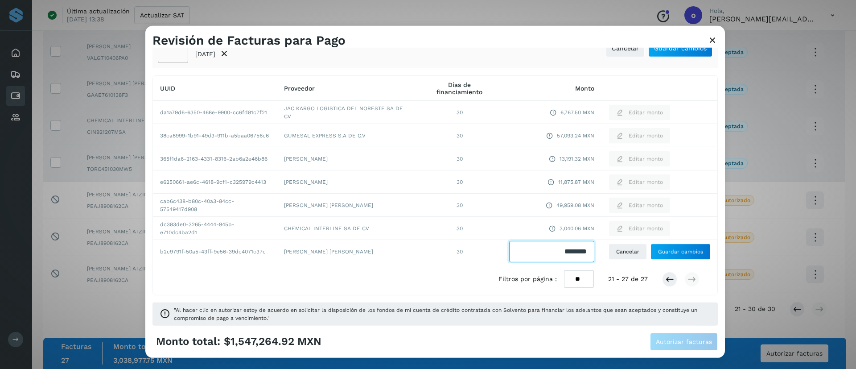
click at [583, 252] on input "Facturas" at bounding box center [551, 251] width 85 height 21
type input "*****"
click at [664, 251] on span "Guardar cambios" at bounding box center [680, 251] width 45 height 8
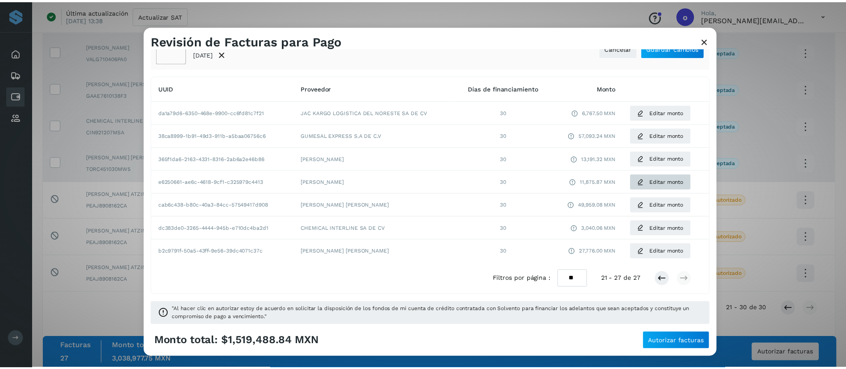
scroll to position [0, 0]
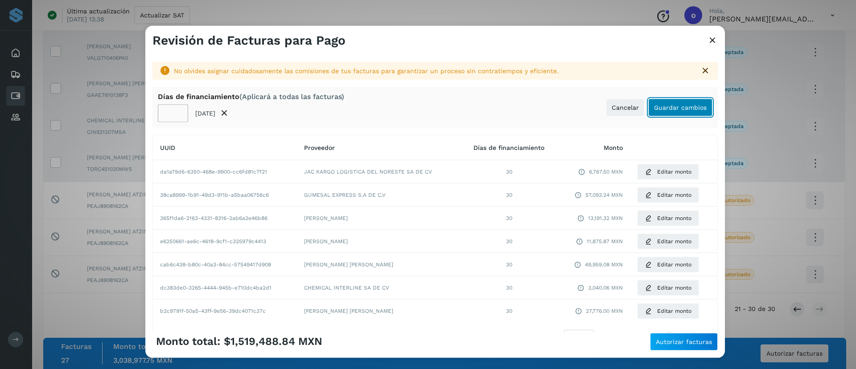
click at [648, 111] on button "Guardar cambios" at bounding box center [680, 108] width 64 height 18
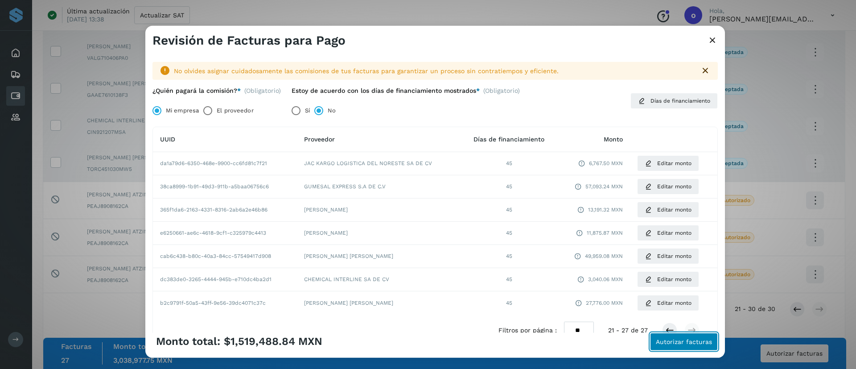
click at [666, 343] on span "Autorizar facturas" at bounding box center [684, 341] width 56 height 6
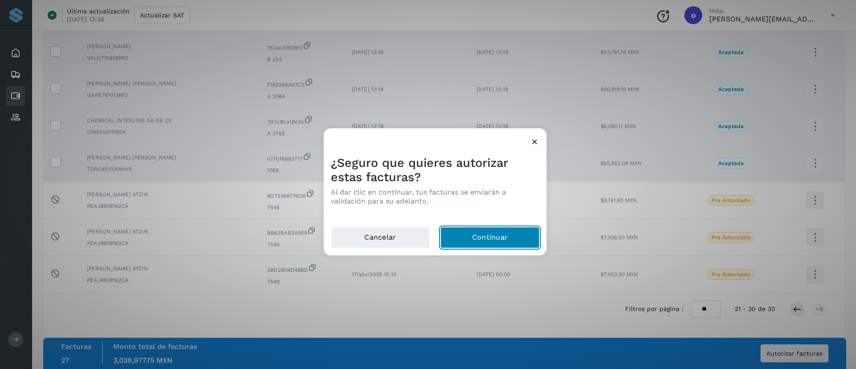
click at [485, 233] on button "Continuar" at bounding box center [489, 236] width 99 height 21
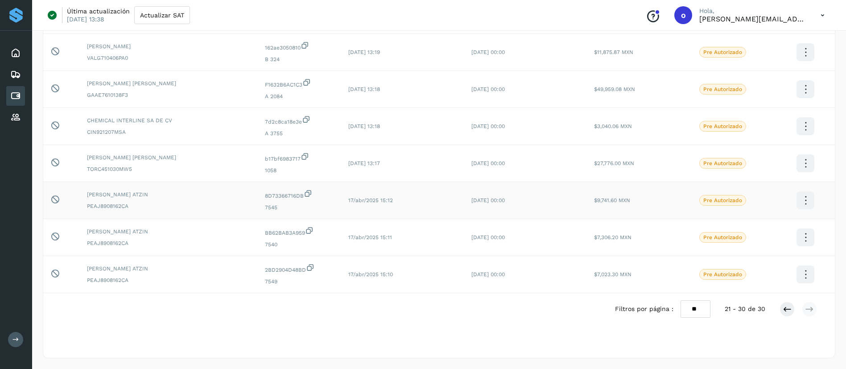
scroll to position [0, 0]
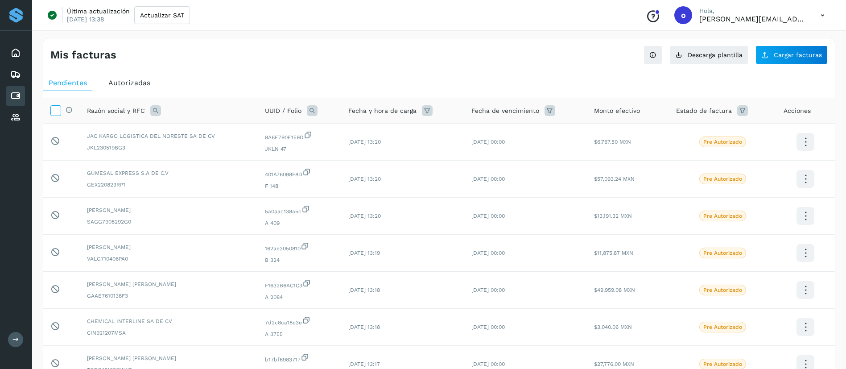
click at [53, 113] on icon at bounding box center [55, 109] width 9 height 9
click at [57, 110] on icon at bounding box center [55, 109] width 9 height 9
drag, startPoint x: 119, startPoint y: 73, endPoint x: 113, endPoint y: 85, distance: 13.0
click at [118, 74] on div "Pendientes Autorizadas Selecciona todas las facturas disponibles para autorizac…" at bounding box center [438, 314] width 791 height 487
click at [113, 85] on span "Autorizadas" at bounding box center [129, 82] width 42 height 8
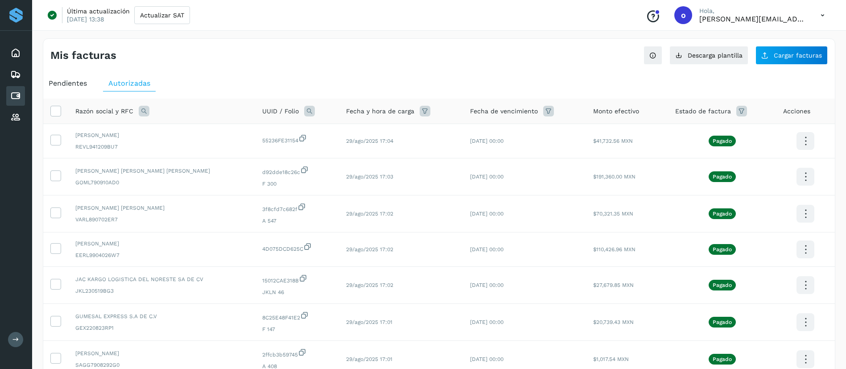
drag, startPoint x: 40, startPoint y: 91, endPoint x: 60, endPoint y: 85, distance: 21.1
click at [53, 88] on div "Mis facturas Ver instrucciones para cargar Facturas Descarga plantilla Cargar f…" at bounding box center [439, 296] width 814 height 537
click at [61, 85] on span "Pendientes" at bounding box center [68, 83] width 38 height 8
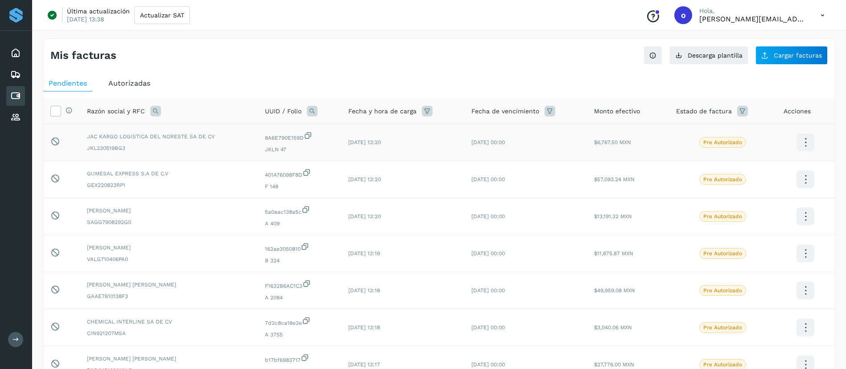
scroll to position [201, 0]
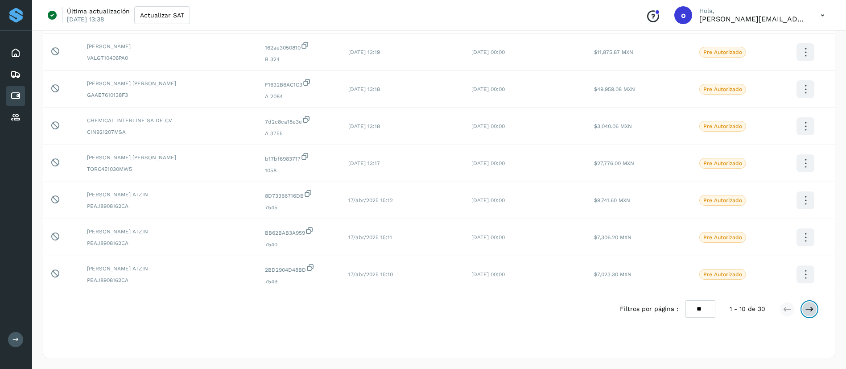
click at [809, 306] on icon at bounding box center [809, 309] width 9 height 9
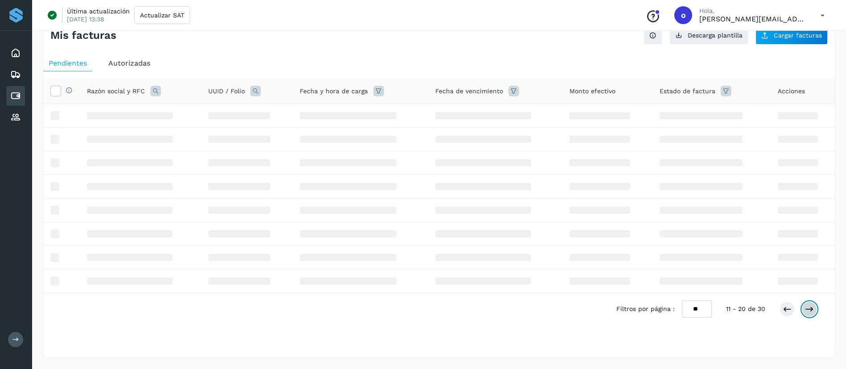
scroll to position [196, 0]
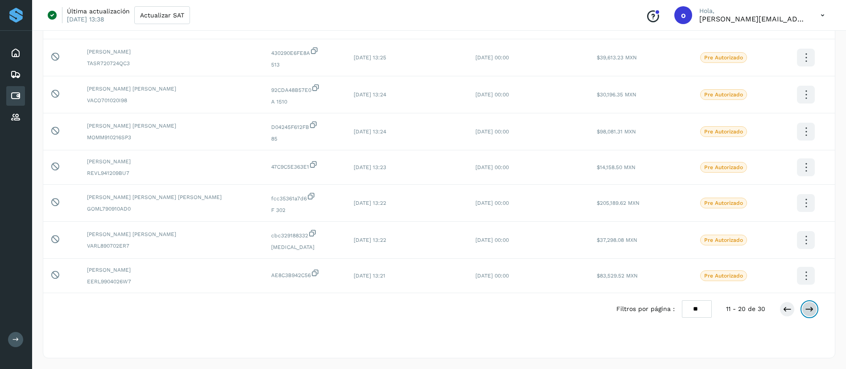
click at [808, 306] on icon at bounding box center [809, 309] width 9 height 9
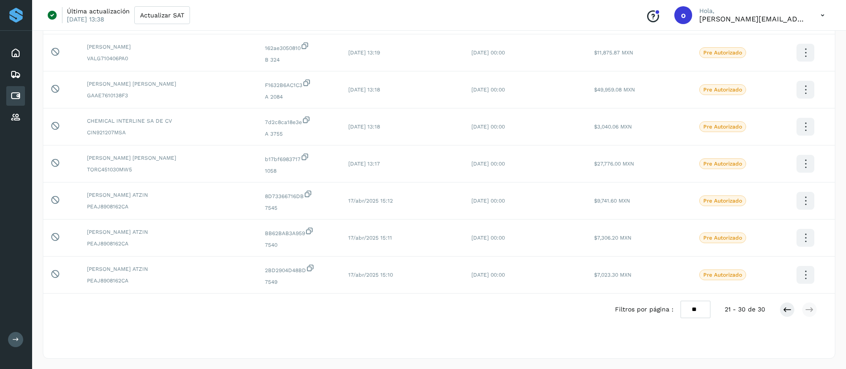
scroll to position [201, 0]
click at [788, 306] on icon at bounding box center [786, 309] width 9 height 9
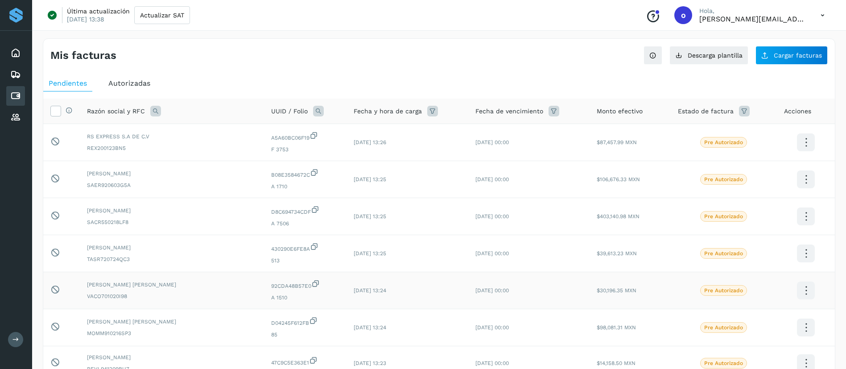
scroll to position [196, 0]
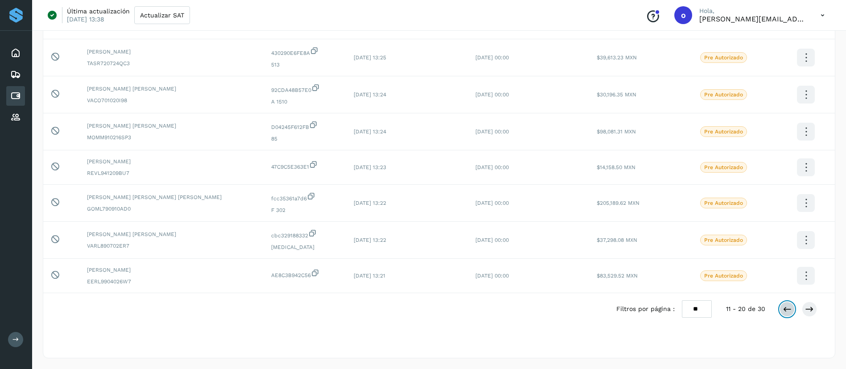
click at [783, 313] on icon at bounding box center [786, 309] width 9 height 9
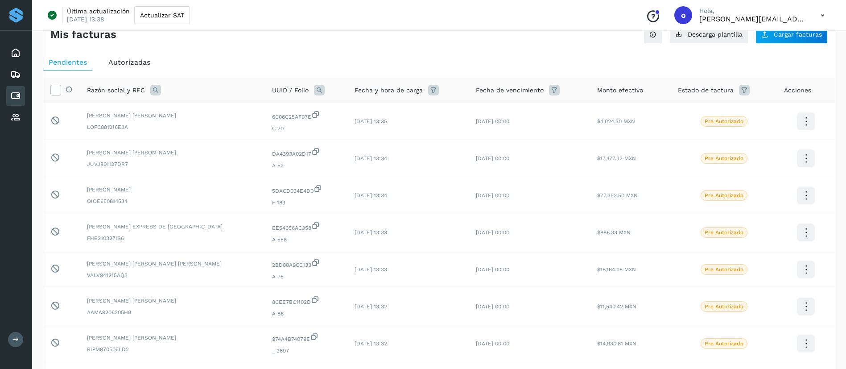
scroll to position [0, 0]
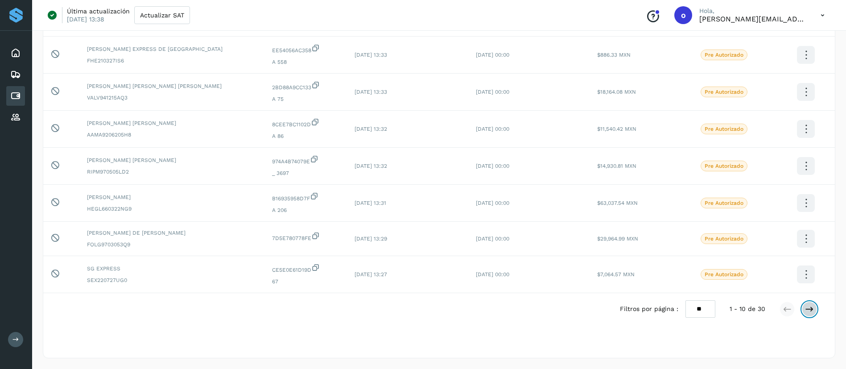
click at [804, 309] on button at bounding box center [809, 308] width 15 height 15
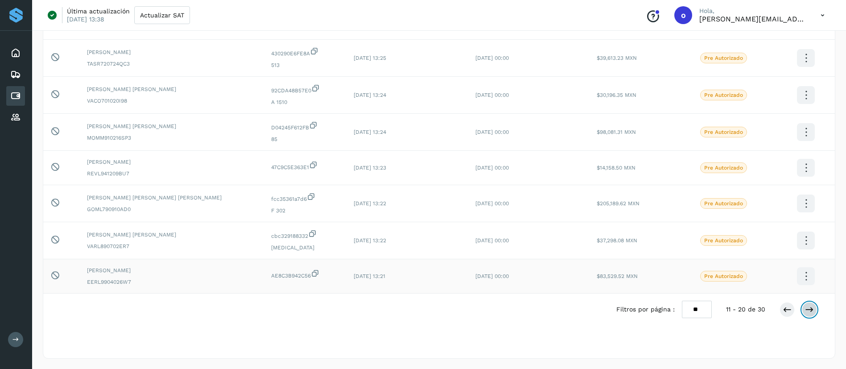
scroll to position [196, 0]
click at [810, 312] on icon at bounding box center [809, 309] width 9 height 9
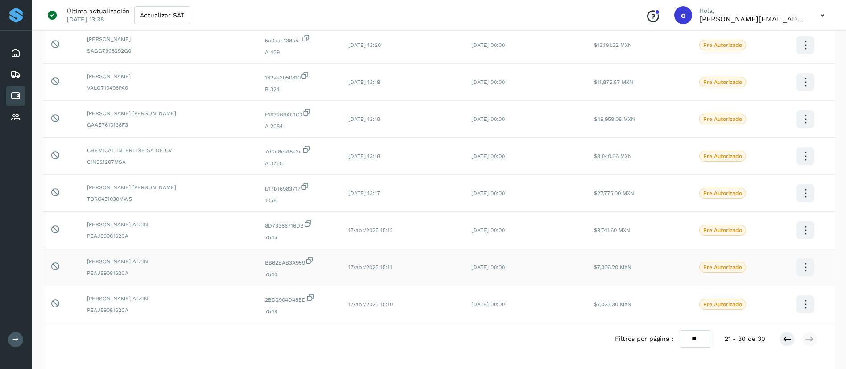
scroll to position [201, 0]
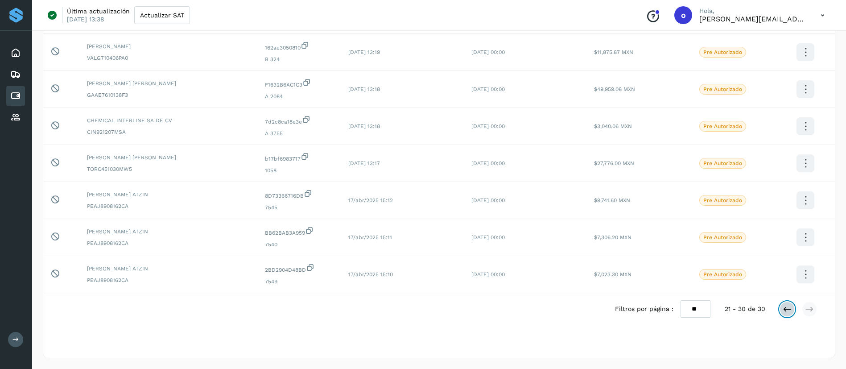
click at [784, 305] on icon at bounding box center [786, 309] width 9 height 9
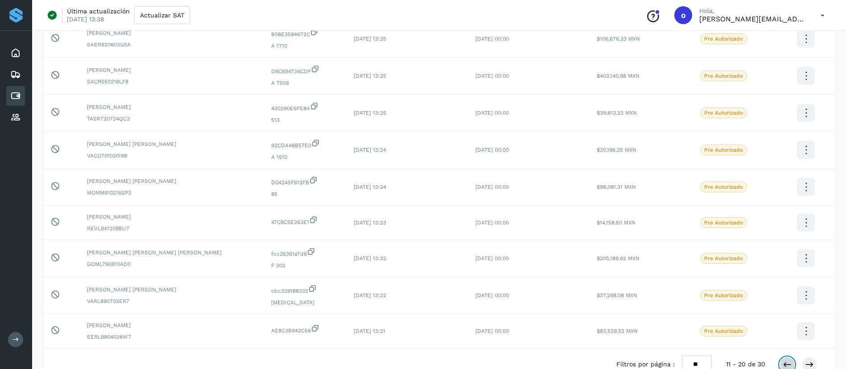
scroll to position [0, 0]
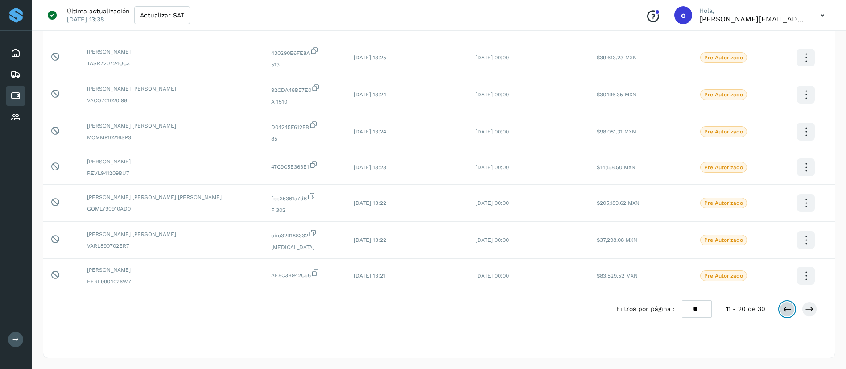
click at [780, 311] on button at bounding box center [786, 308] width 15 height 15
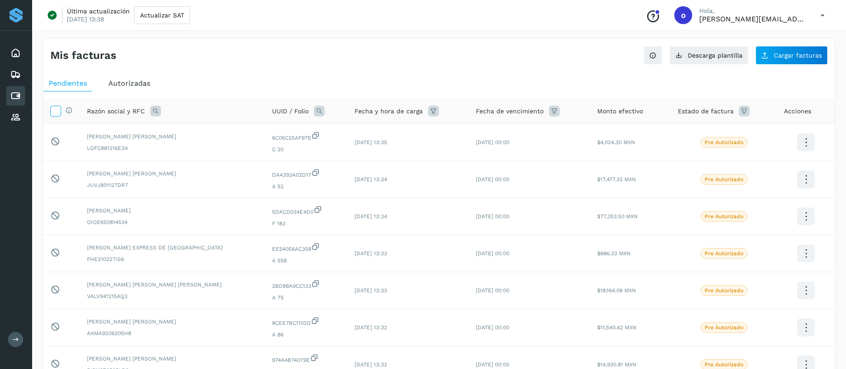
click at [57, 112] on icon at bounding box center [55, 110] width 9 height 9
click at [102, 84] on ul "Pendientes Autorizadas" at bounding box center [438, 83] width 791 height 16
click at [114, 87] on span "Autorizadas" at bounding box center [129, 83] width 42 height 8
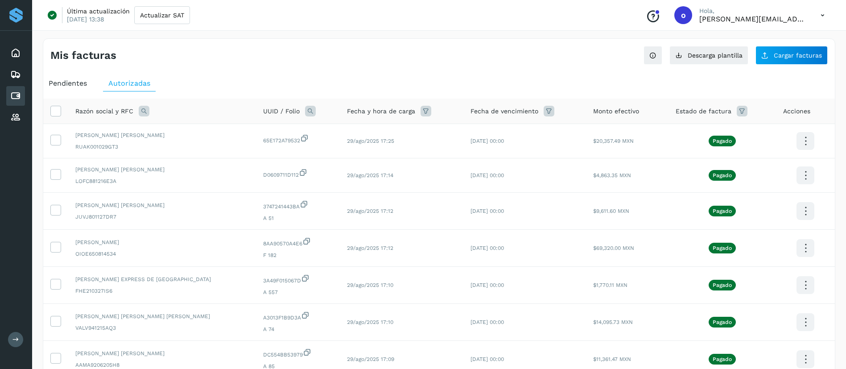
click at [66, 78] on div "Pendientes" at bounding box center [67, 83] width 49 height 16
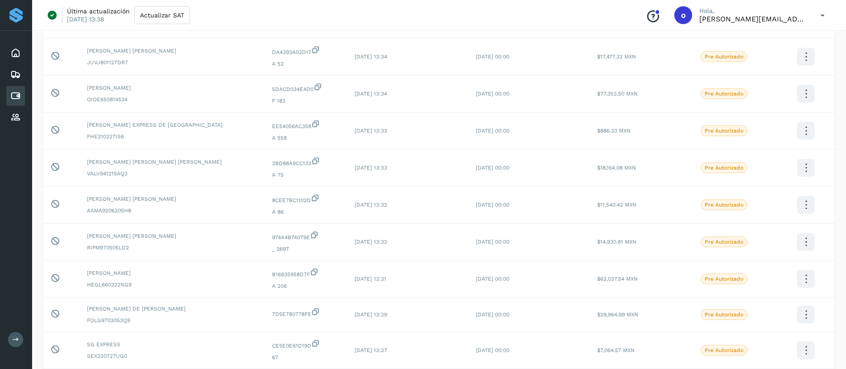
scroll to position [198, 0]
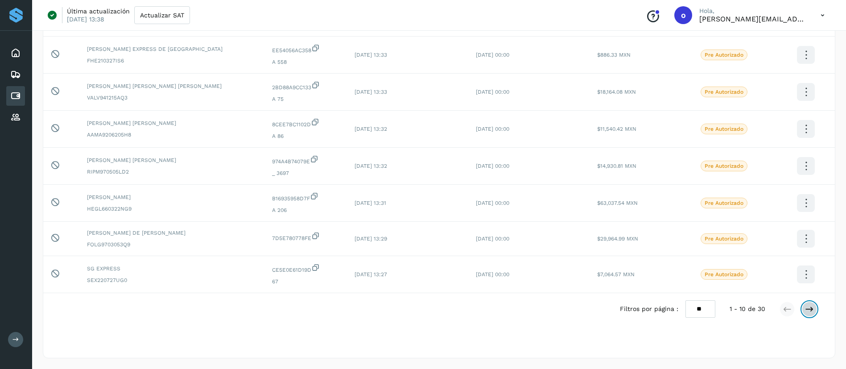
click at [813, 309] on icon at bounding box center [809, 309] width 9 height 9
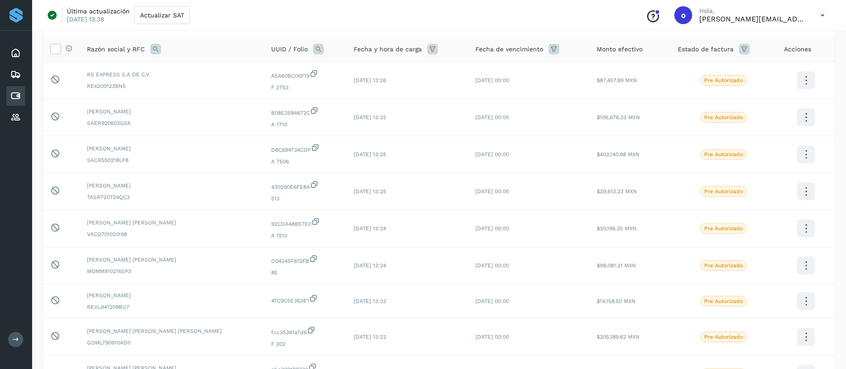
scroll to position [0, 0]
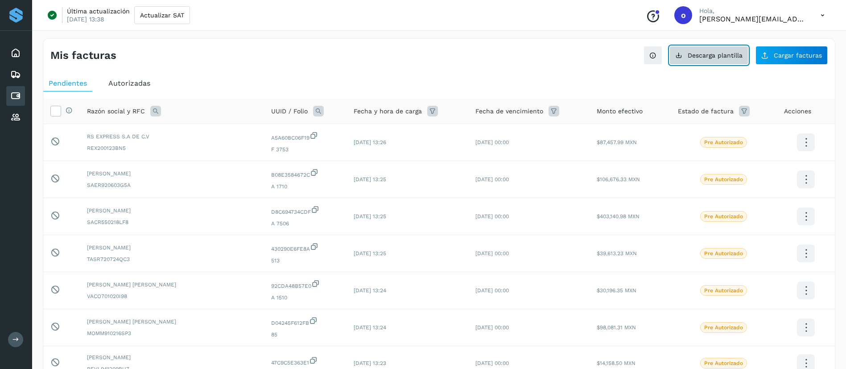
click at [700, 57] on span "Descarga plantilla" at bounding box center [714, 55] width 55 height 6
click at [116, 77] on div "Autorizadas" at bounding box center [129, 83] width 53 height 16
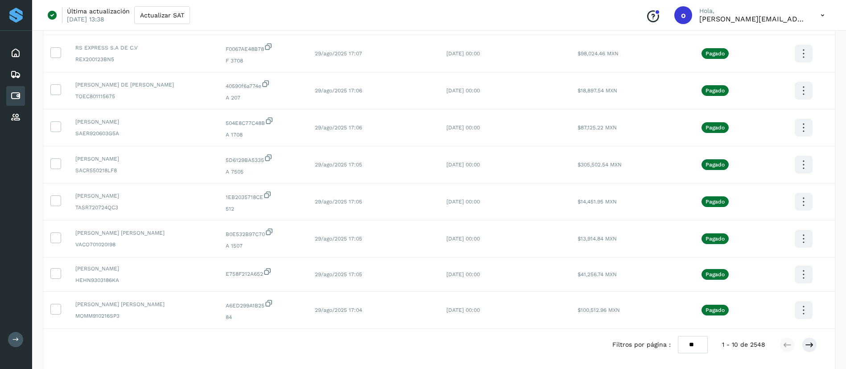
scroll to position [196, 0]
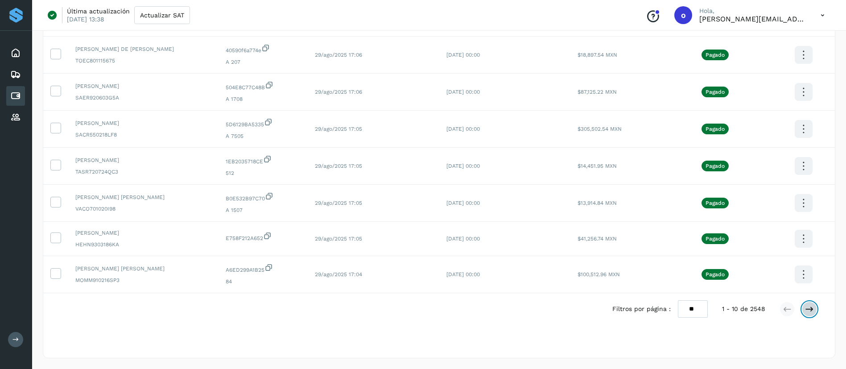
click at [806, 311] on icon at bounding box center [809, 309] width 9 height 9
click at [811, 307] on icon at bounding box center [809, 309] width 9 height 9
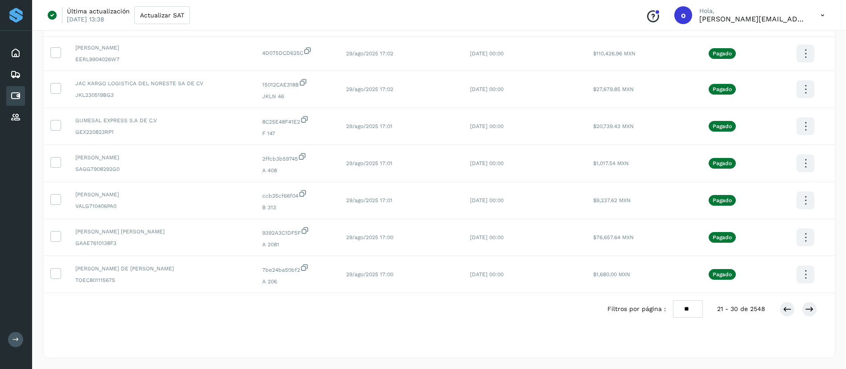
click at [814, 302] on div at bounding box center [797, 308] width 37 height 15
click at [807, 309] on icon at bounding box center [809, 309] width 9 height 9
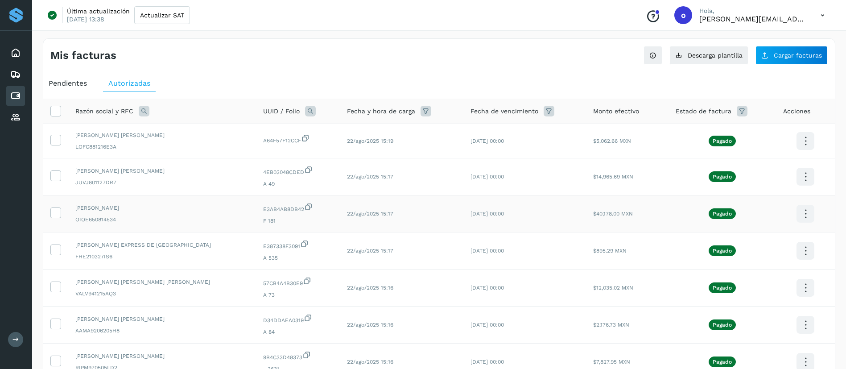
scroll to position [198, 0]
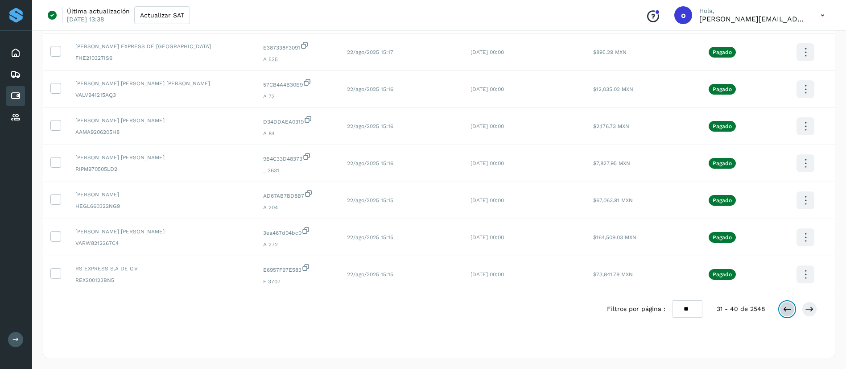
click at [784, 310] on icon at bounding box center [786, 309] width 9 height 9
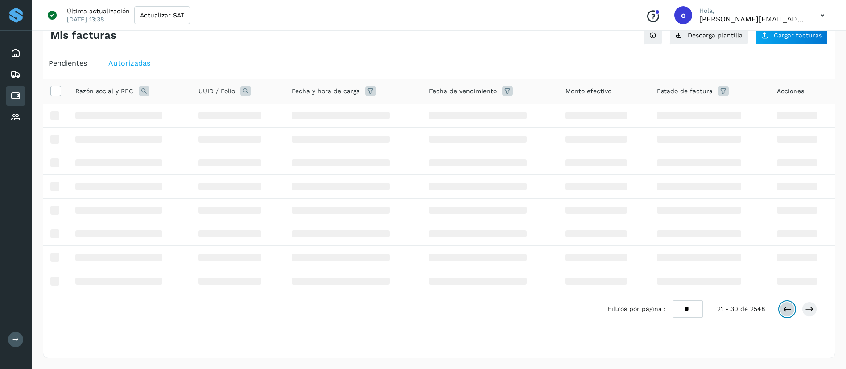
scroll to position [20, 0]
click at [784, 310] on icon at bounding box center [786, 309] width 9 height 9
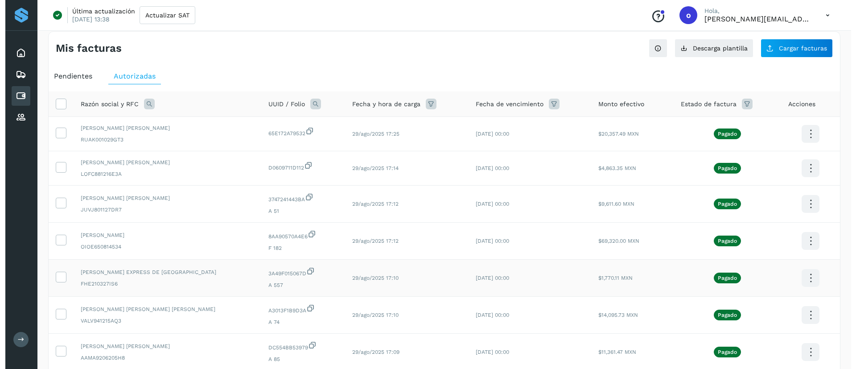
scroll to position [0, 0]
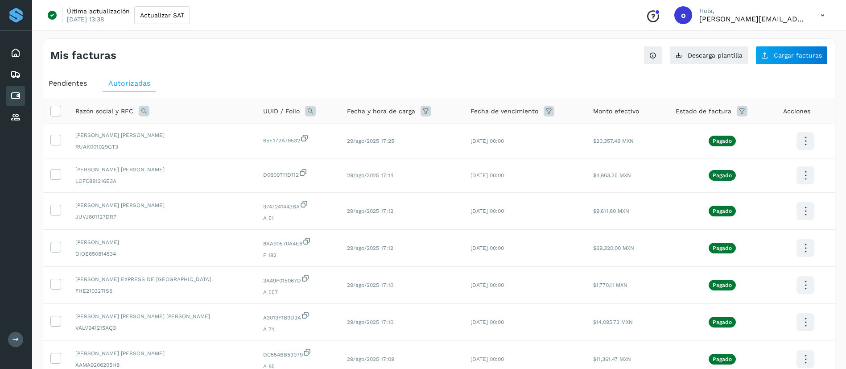
click at [44, 88] on div "Pendientes" at bounding box center [67, 83] width 49 height 16
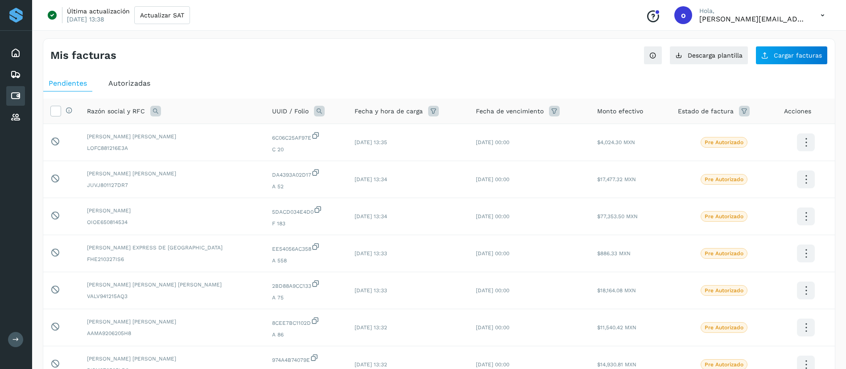
click at [302, 74] on div "Pendientes Autorizadas Selecciona todas las facturas disponibles para autorizac…" at bounding box center [438, 314] width 791 height 484
click at [123, 90] on div "Autorizadas" at bounding box center [129, 83] width 53 height 16
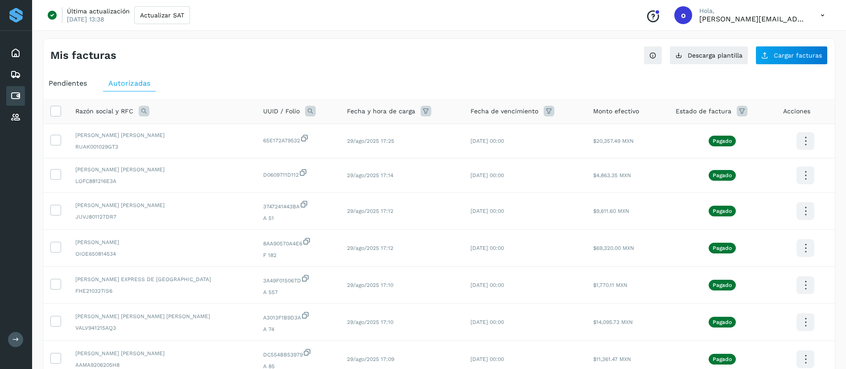
click at [54, 91] on div "Pendientes" at bounding box center [67, 83] width 49 height 16
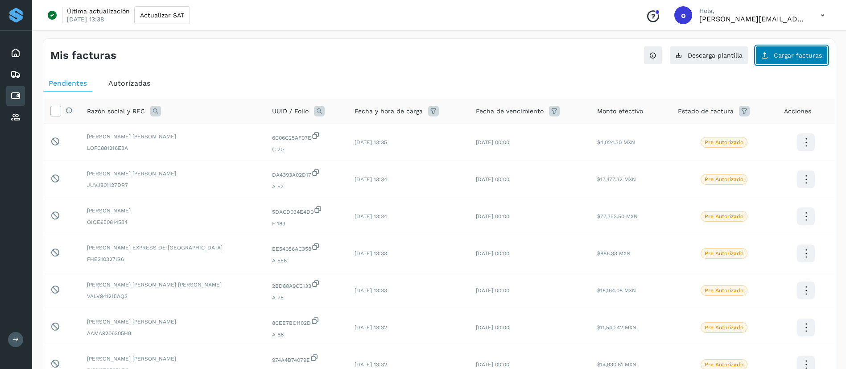
click at [805, 57] on span "Cargar facturas" at bounding box center [798, 55] width 48 height 6
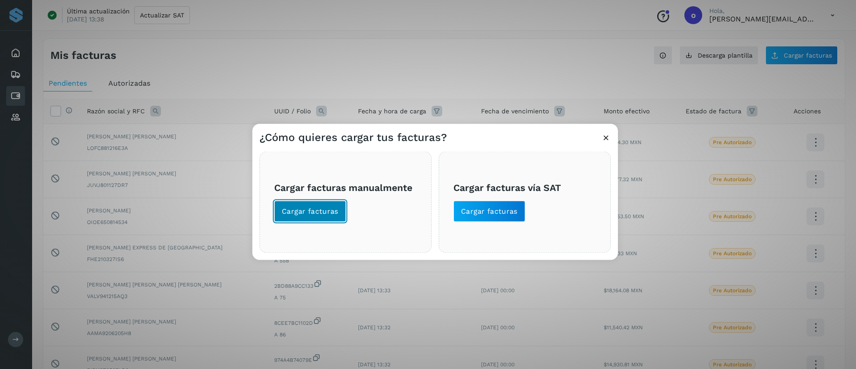
click at [327, 206] on span "Cargar facturas" at bounding box center [310, 211] width 57 height 10
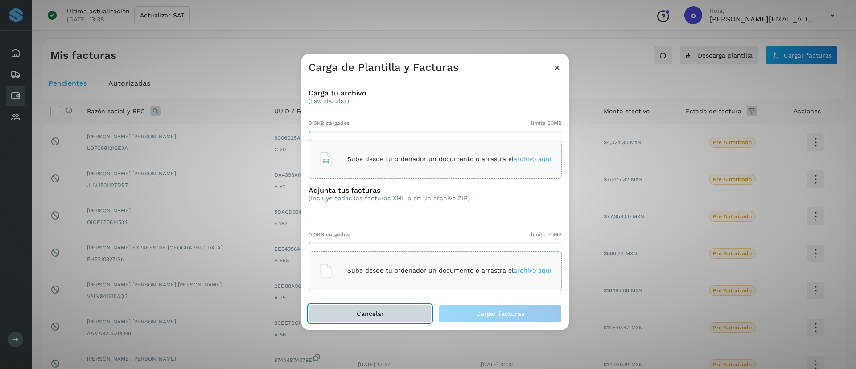
click at [350, 309] on button "Cancelar" at bounding box center [370, 314] width 123 height 18
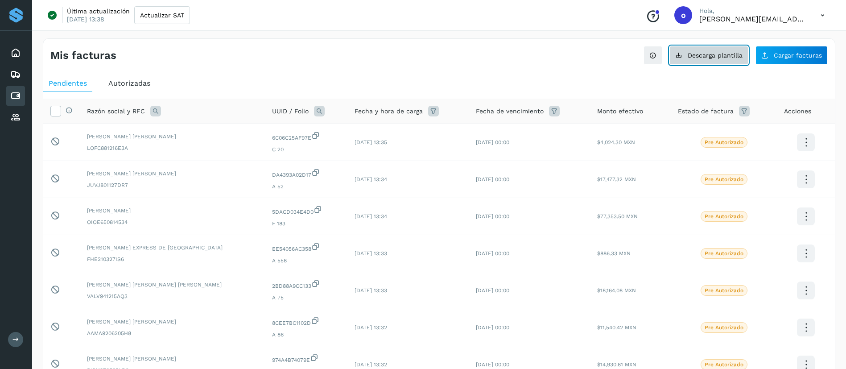
click at [706, 59] on button "Descarga plantilla" at bounding box center [708, 55] width 79 height 19
click at [581, 75] on ul "Pendientes Autorizadas" at bounding box center [438, 83] width 791 height 16
click at [807, 54] on span "Cargar facturas" at bounding box center [798, 55] width 48 height 6
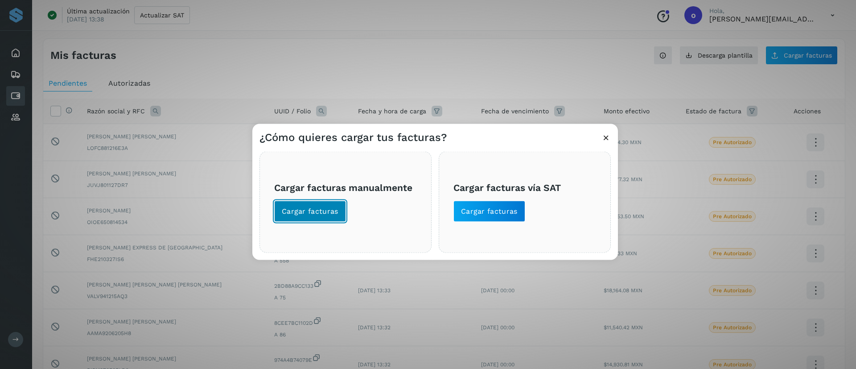
click at [318, 210] on span "Cargar facturas" at bounding box center [310, 211] width 57 height 10
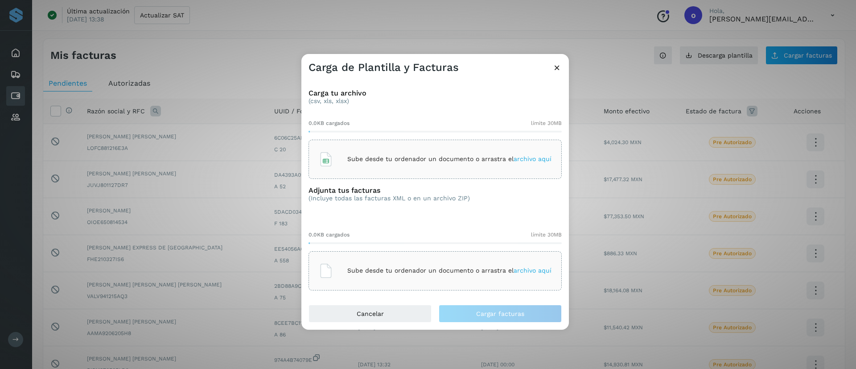
click at [531, 158] on span "archivo aquí" at bounding box center [533, 158] width 38 height 7
click at [543, 272] on span "archivo aquí" at bounding box center [533, 270] width 38 height 7
click at [535, 268] on span "archivo aquí" at bounding box center [533, 270] width 38 height 7
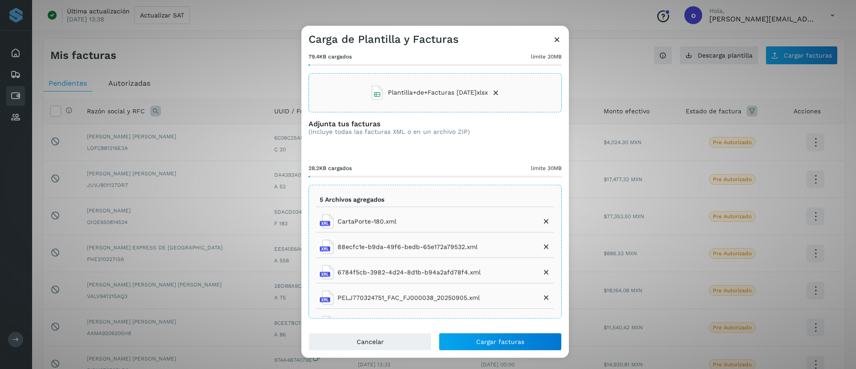
scroll to position [16, 0]
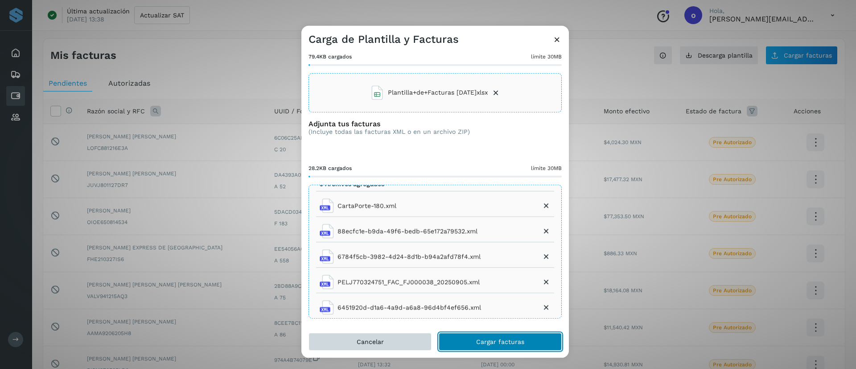
drag, startPoint x: 461, startPoint y: 342, endPoint x: 405, endPoint y: 342, distance: 56.6
click at [405, 342] on div "Cancelar Cargar facturas" at bounding box center [435, 345] width 268 height 25
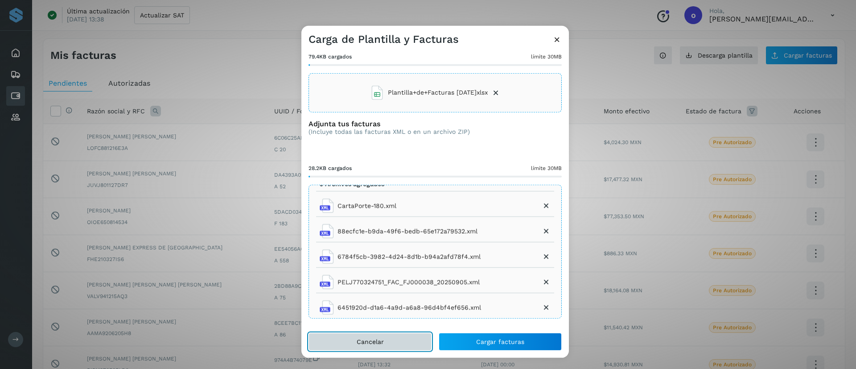
click at [405, 342] on button "Cancelar" at bounding box center [370, 342] width 123 height 18
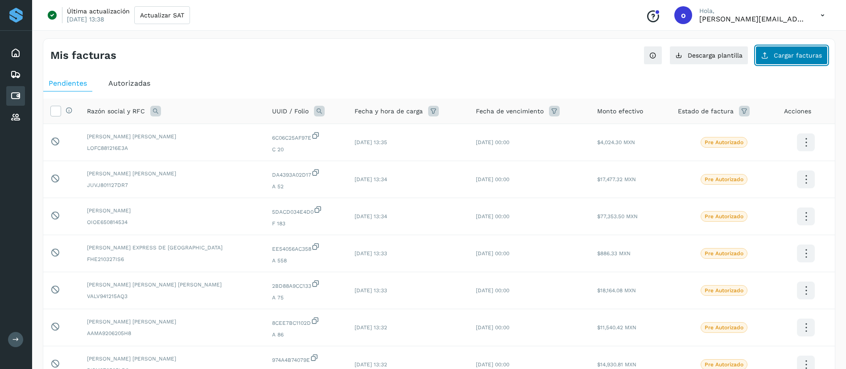
click at [769, 50] on button "Cargar facturas" at bounding box center [791, 55] width 72 height 19
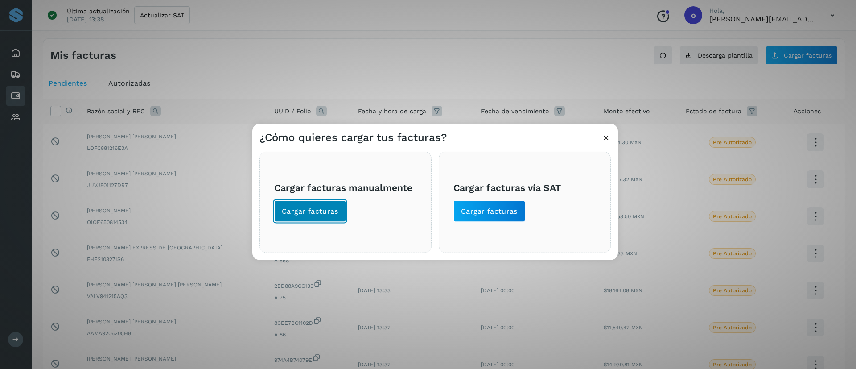
click at [339, 210] on button "Cargar facturas" at bounding box center [310, 210] width 72 height 21
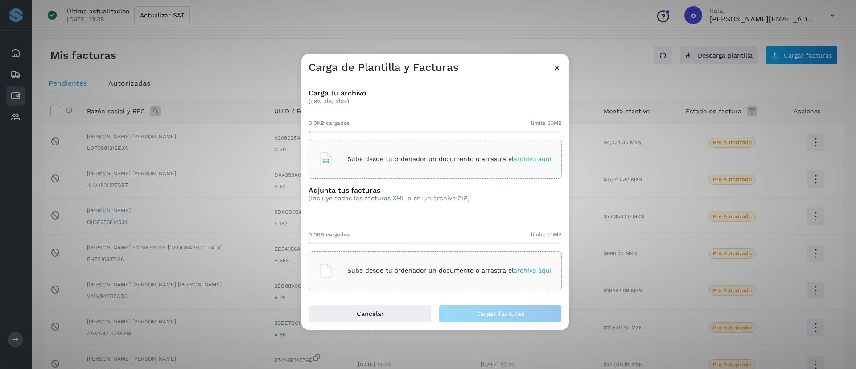
click at [532, 161] on span "archivo aquí" at bounding box center [533, 158] width 38 height 7
click at [524, 270] on span "archivo aquí" at bounding box center [533, 270] width 38 height 7
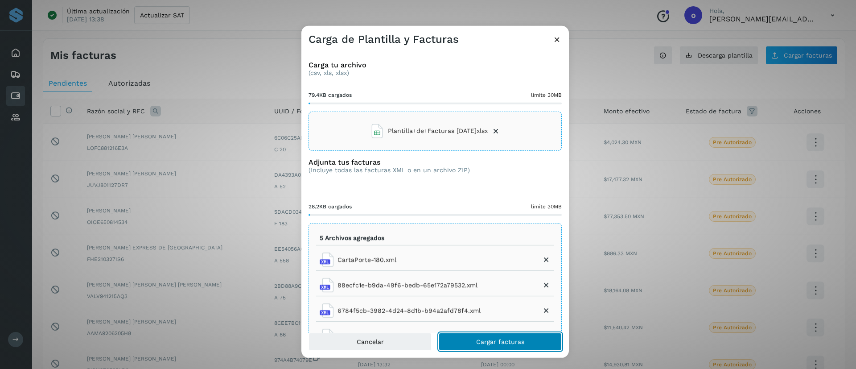
click at [495, 339] on span "Cargar facturas" at bounding box center [500, 341] width 48 height 6
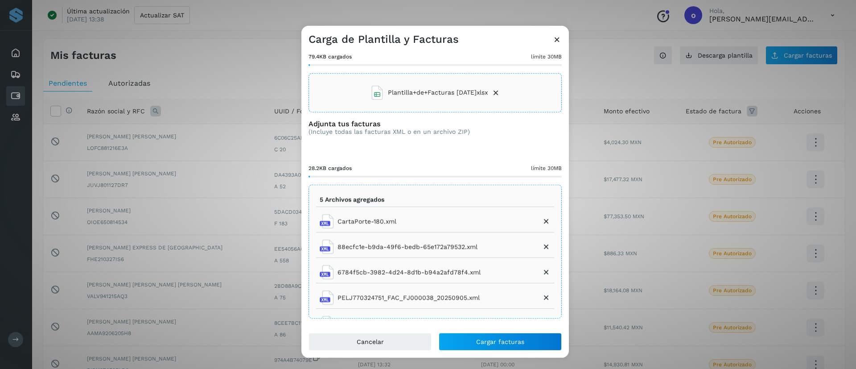
scroll to position [0, 0]
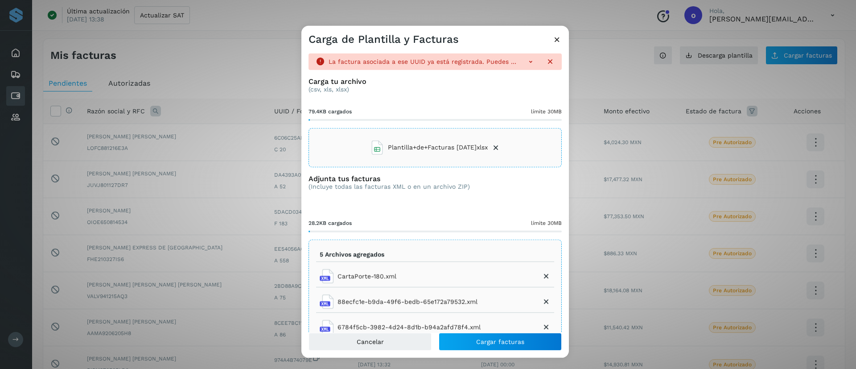
click at [519, 58] on div at bounding box center [537, 61] width 36 height 9
click at [526, 62] on icon at bounding box center [530, 61] width 9 height 9
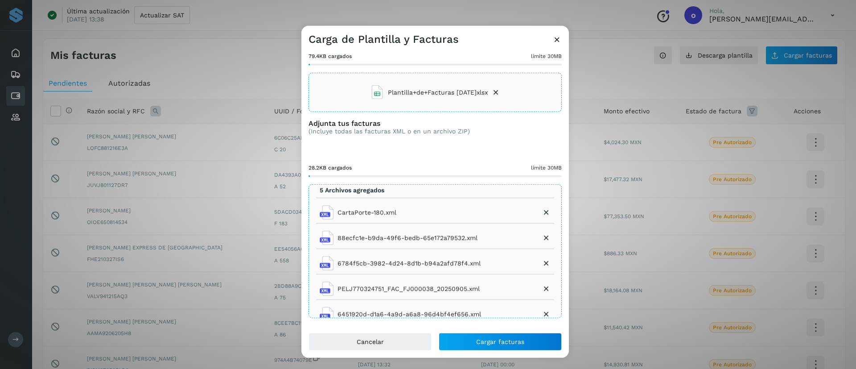
scroll to position [16, 0]
